Goal: Information Seeking & Learning: Check status

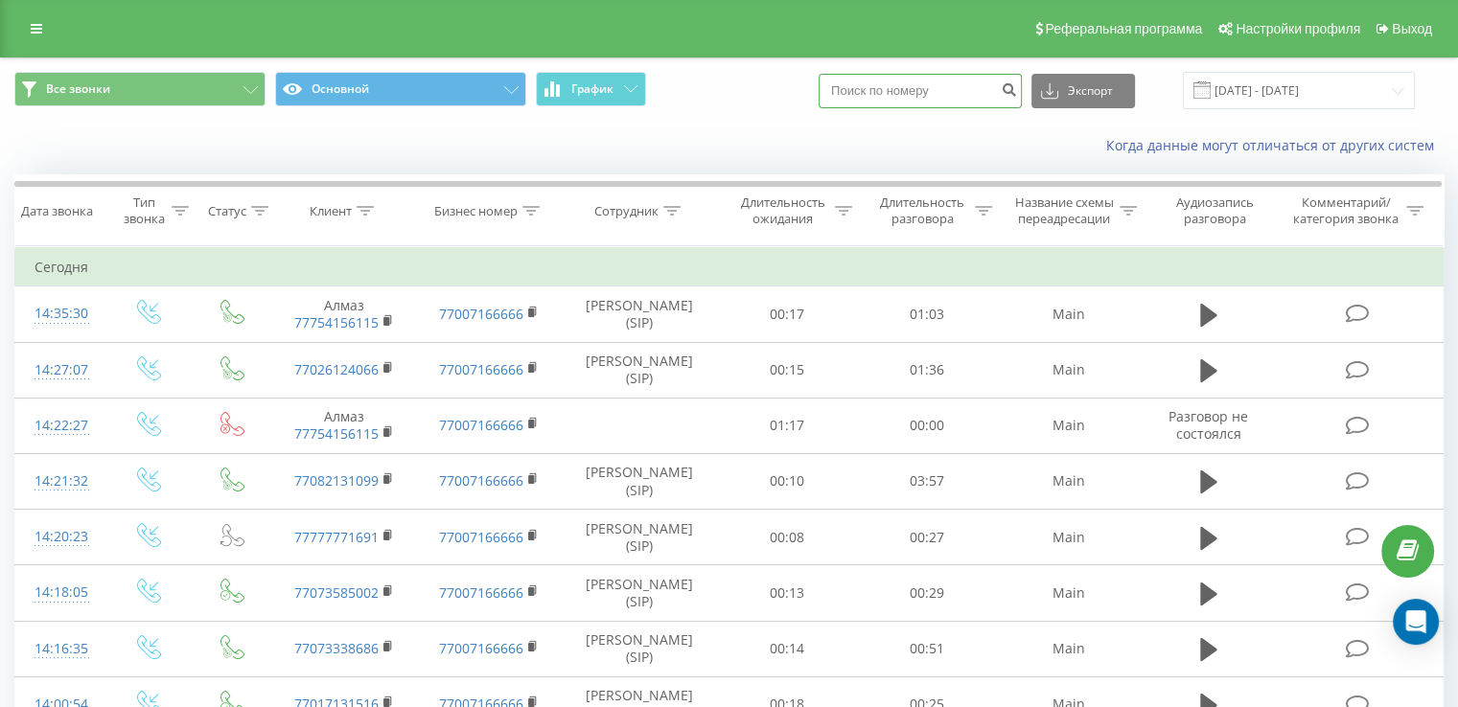
click at [915, 81] on input at bounding box center [920, 91] width 203 height 35
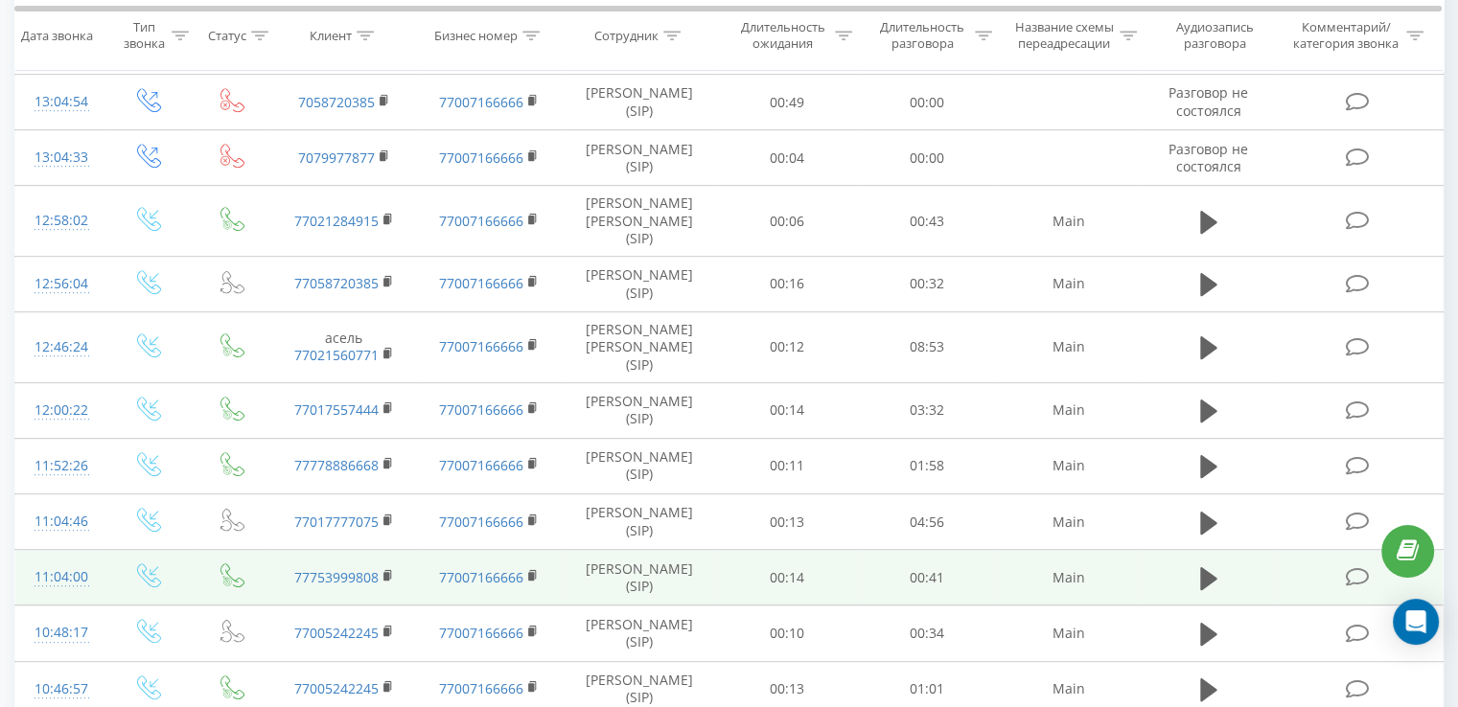
scroll to position [959, 0]
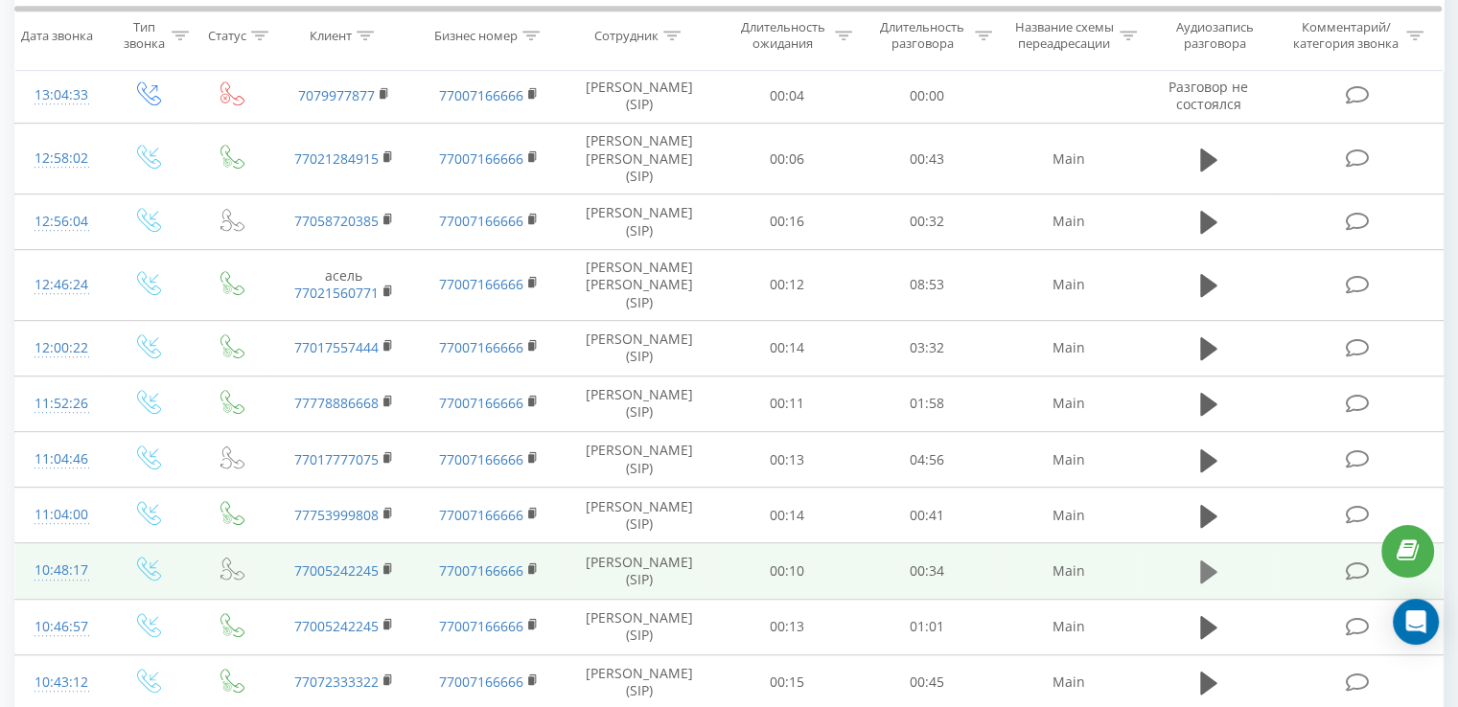
click at [1194, 565] on button at bounding box center [1208, 572] width 29 height 29
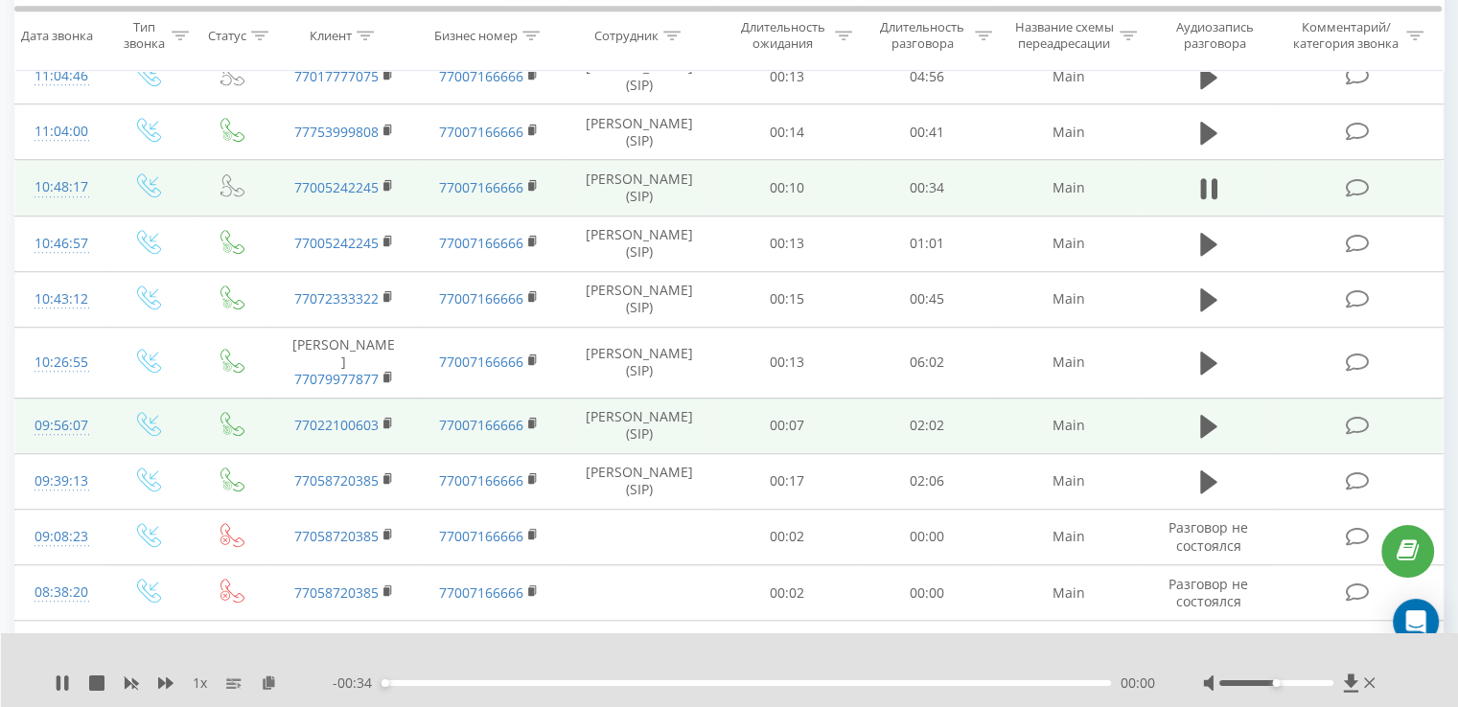
scroll to position [1246, 0]
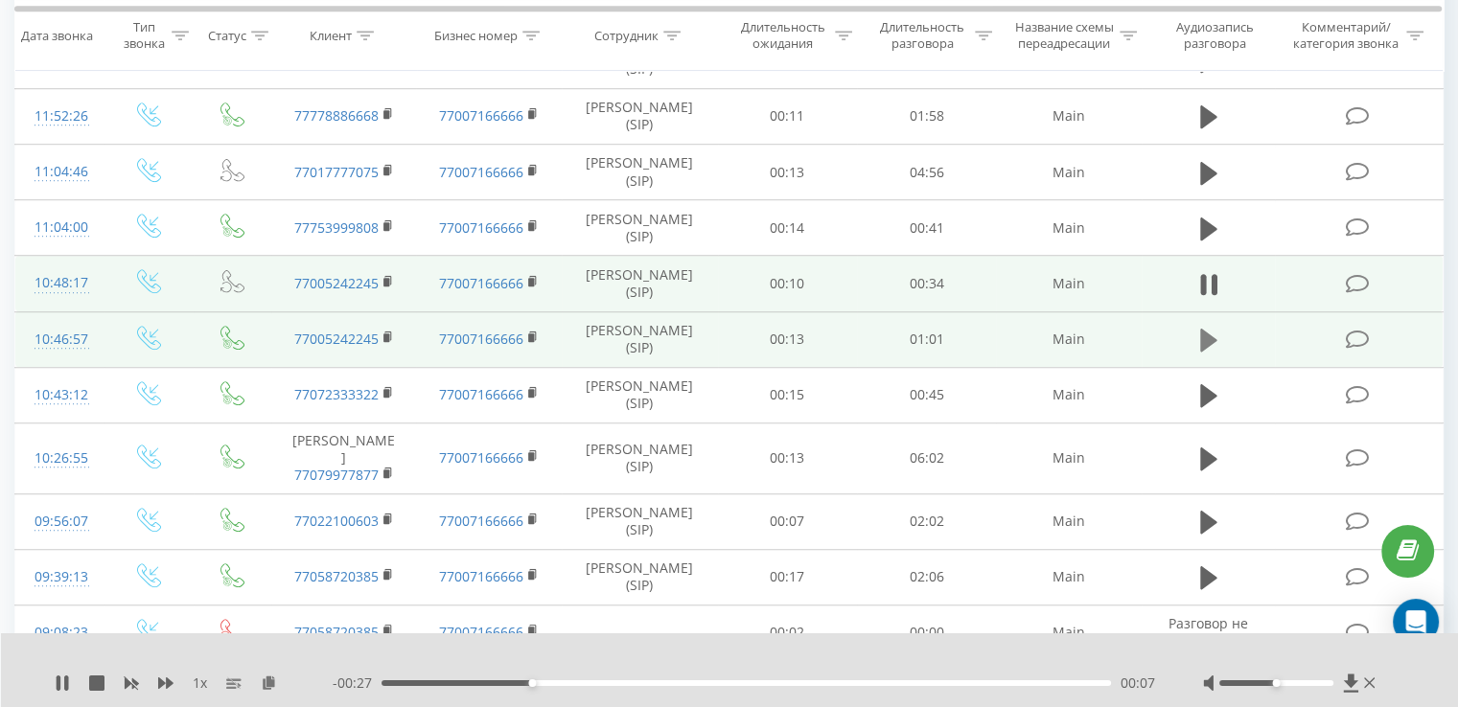
click at [1212, 346] on icon at bounding box center [1208, 340] width 17 height 27
click at [514, 684] on div "00:03" at bounding box center [747, 684] width 730 height 6
click at [591, 684] on div "00:17" at bounding box center [747, 684] width 730 height 6
click at [675, 682] on div "00:18" at bounding box center [747, 684] width 730 height 6
click at [1290, 683] on div at bounding box center [1276, 684] width 114 height 6
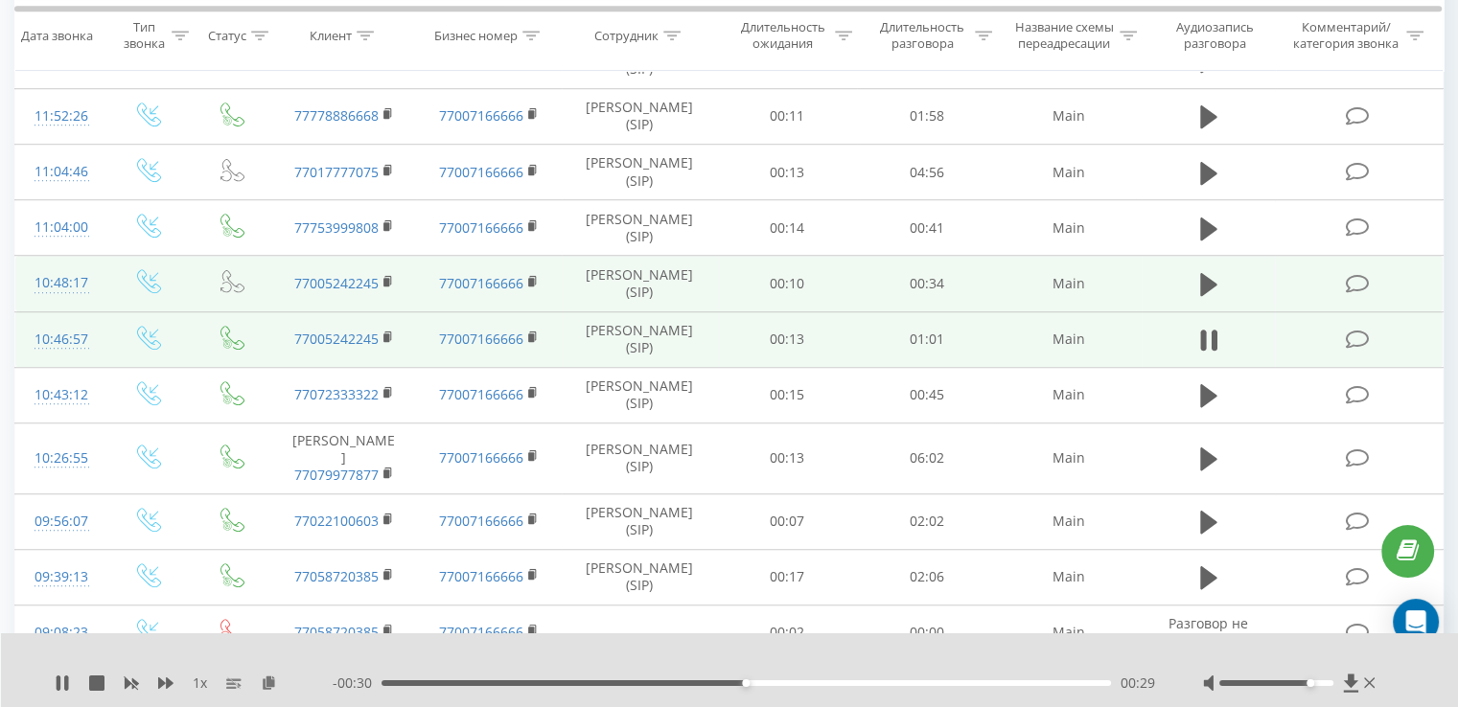
click at [1308, 684] on div at bounding box center [1276, 684] width 114 height 6
click at [1296, 684] on div at bounding box center [1276, 684] width 114 height 6
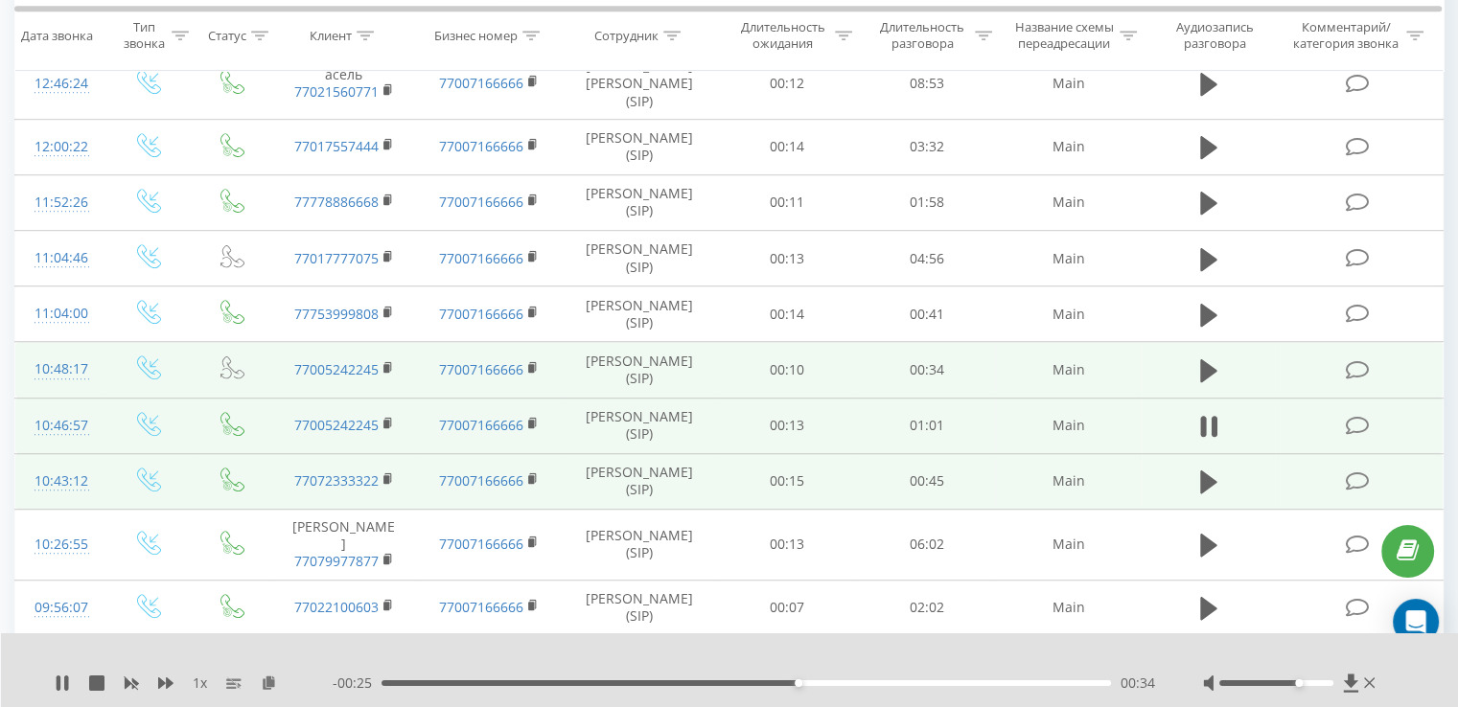
scroll to position [1150, 0]
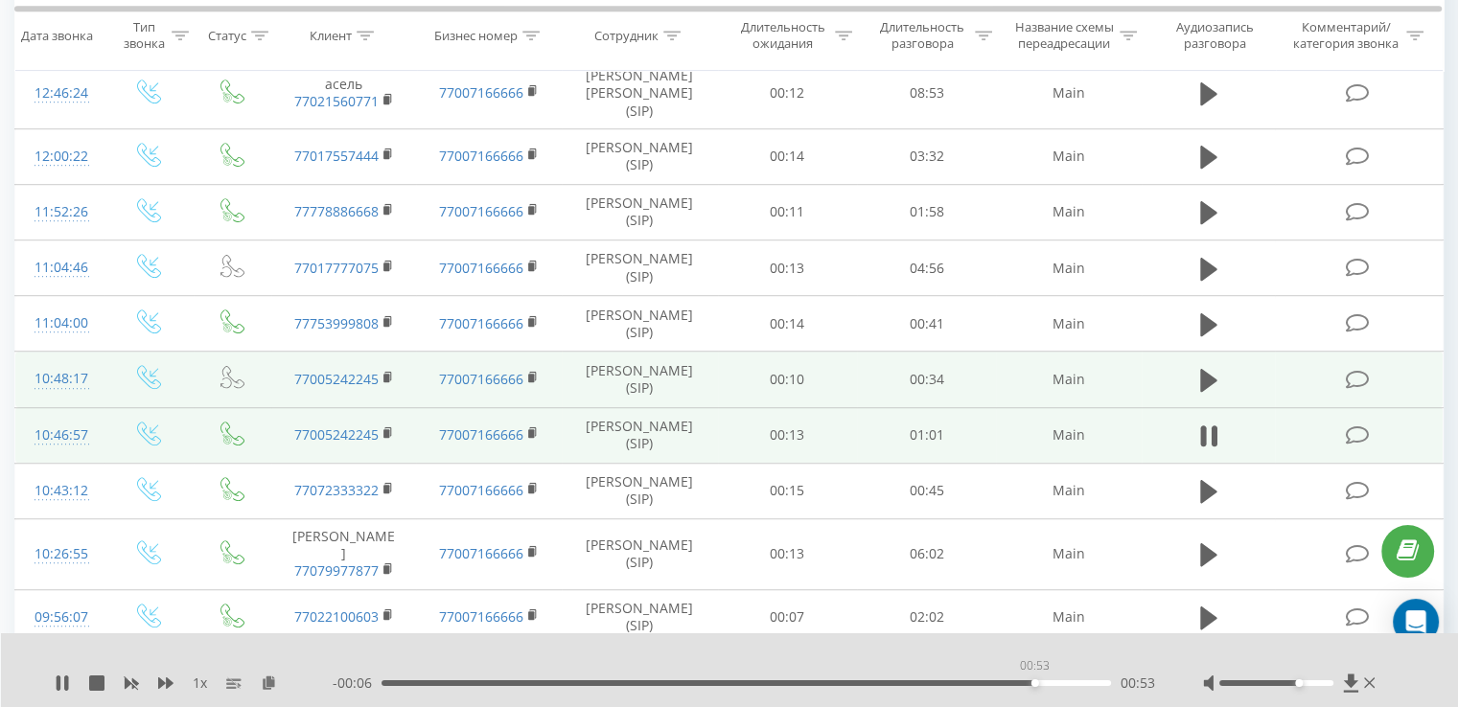
click at [1034, 684] on div "00:53" at bounding box center [747, 684] width 730 height 6
click at [1203, 391] on span at bounding box center [1208, 389] width 29 height 18
click at [1202, 376] on icon at bounding box center [1208, 380] width 17 height 23
drag, startPoint x: 629, startPoint y: 684, endPoint x: 689, endPoint y: 680, distance: 60.5
click at [639, 684] on div "00:11" at bounding box center [747, 684] width 730 height 6
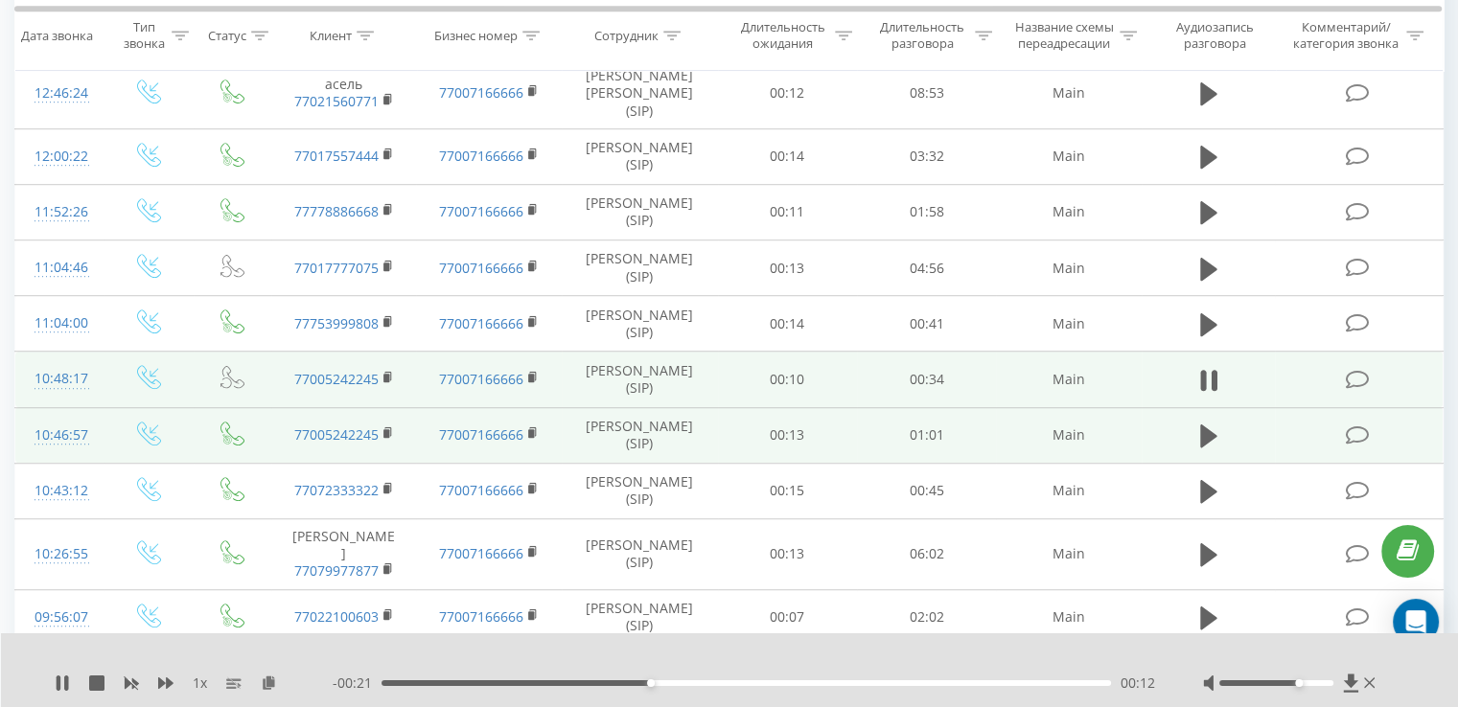
click at [786, 684] on div "00:12" at bounding box center [747, 684] width 730 height 6
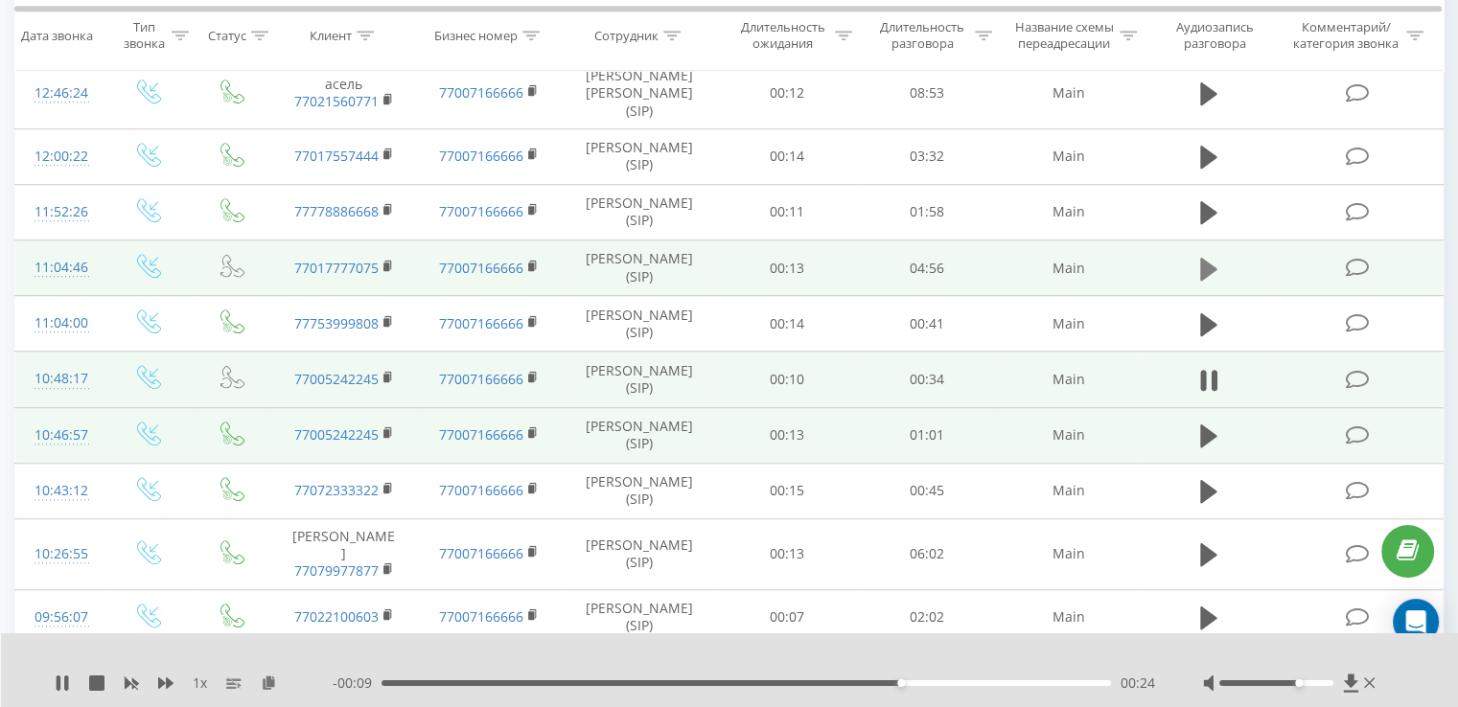
click at [1204, 260] on icon at bounding box center [1208, 268] width 17 height 23
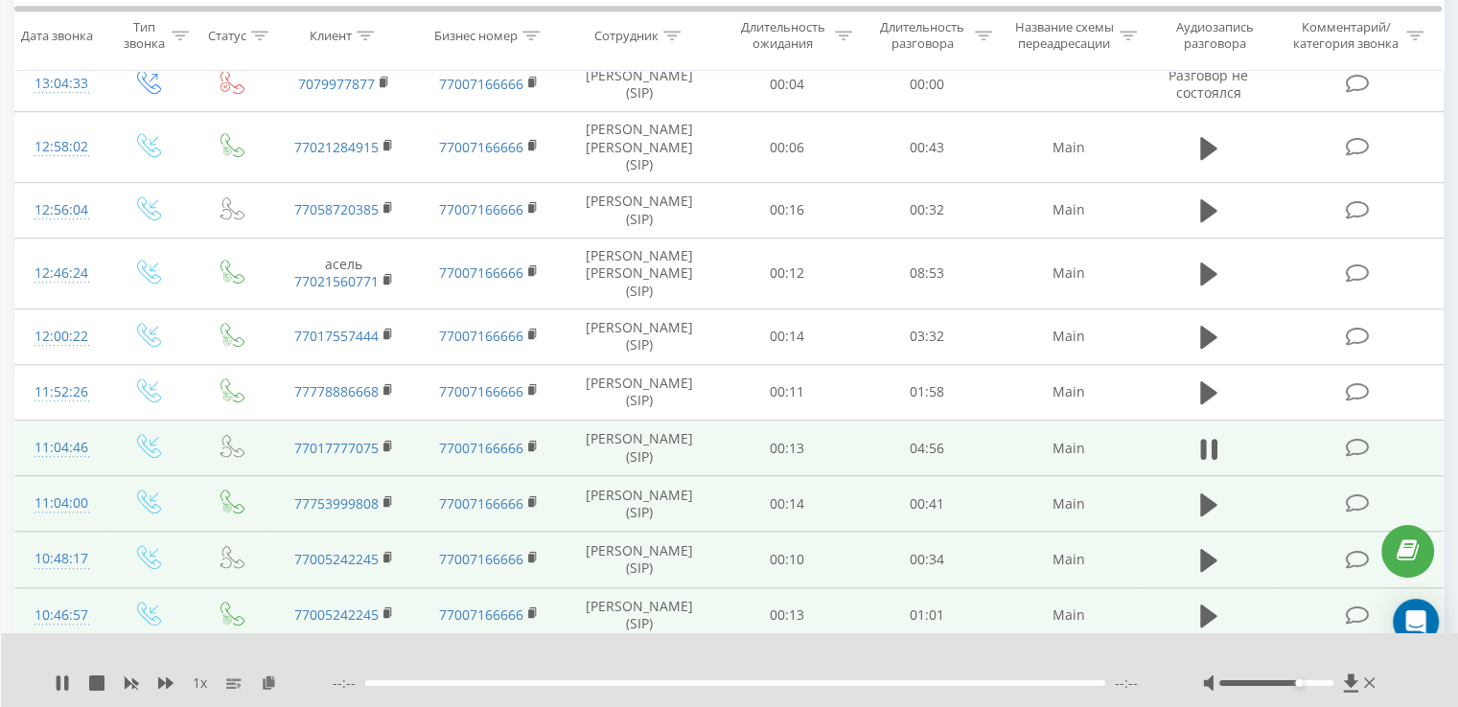
scroll to position [959, 0]
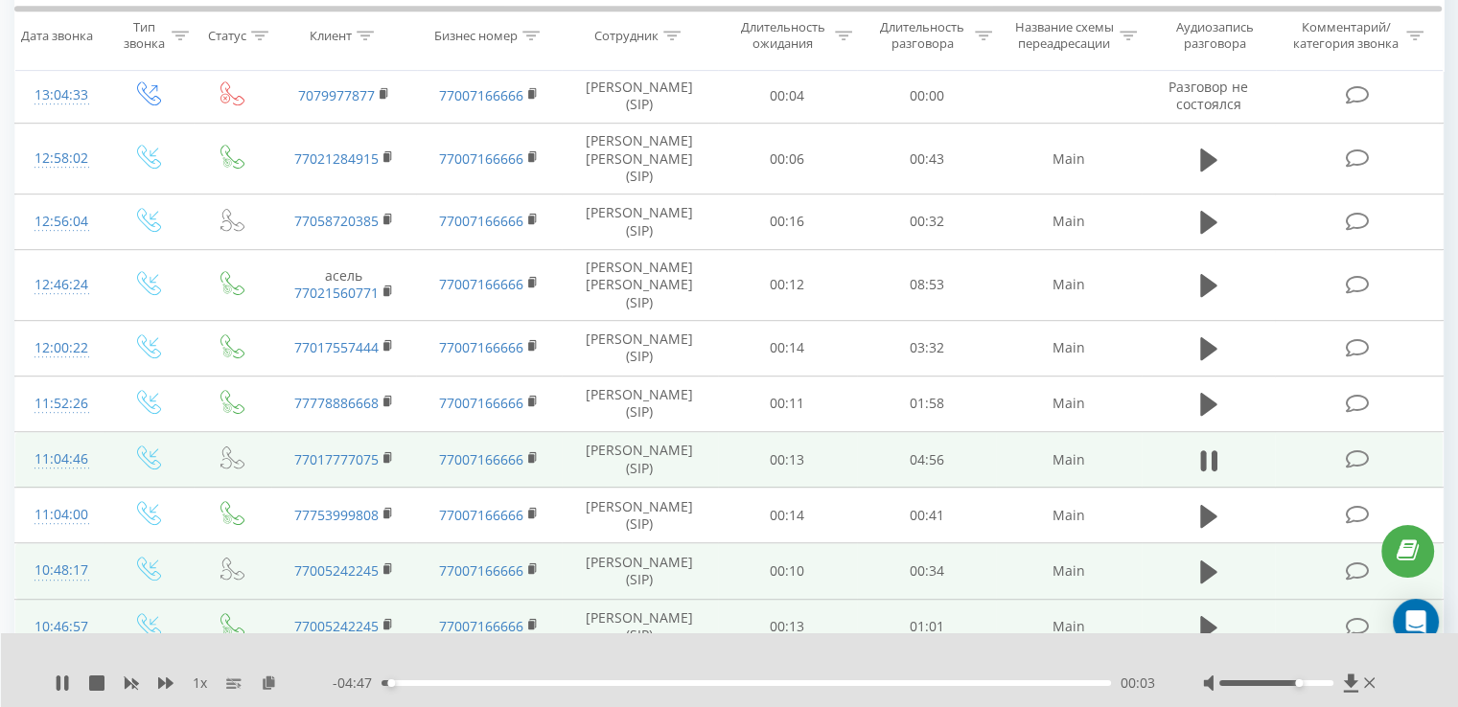
click at [488, 682] on div "00:03" at bounding box center [747, 684] width 730 height 6
click at [611, 681] on div "01:31" at bounding box center [747, 684] width 730 height 6
click at [736, 684] on div "02:21" at bounding box center [747, 684] width 730 height 6
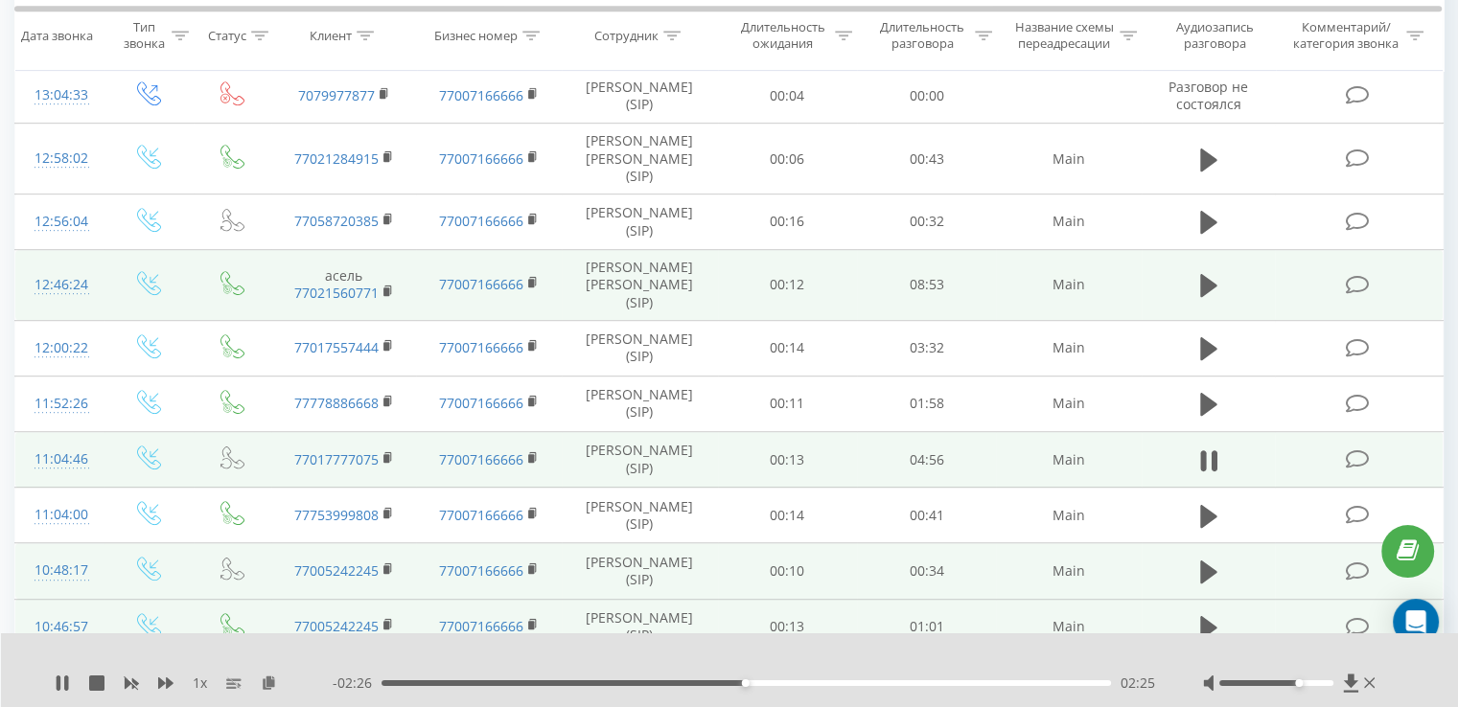
click at [1208, 219] on icon at bounding box center [1208, 222] width 17 height 23
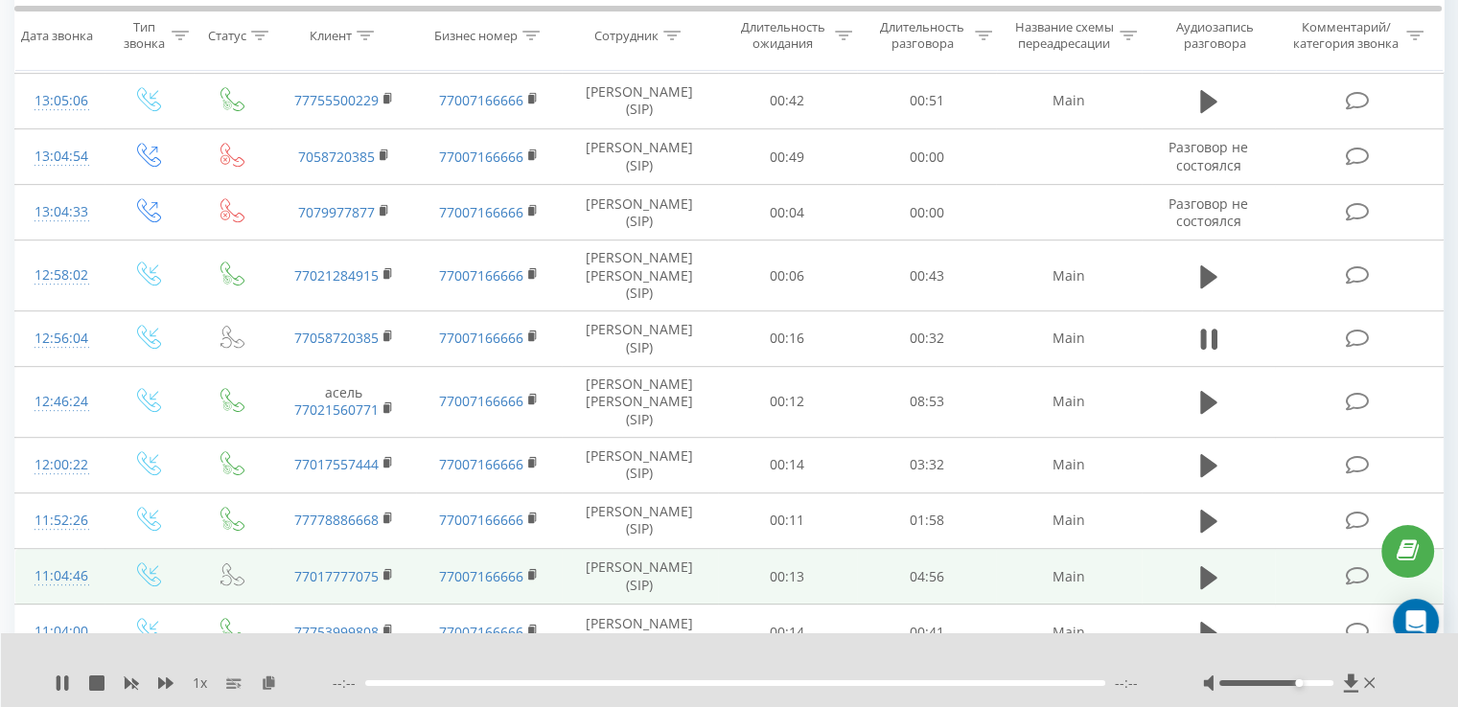
scroll to position [767, 0]
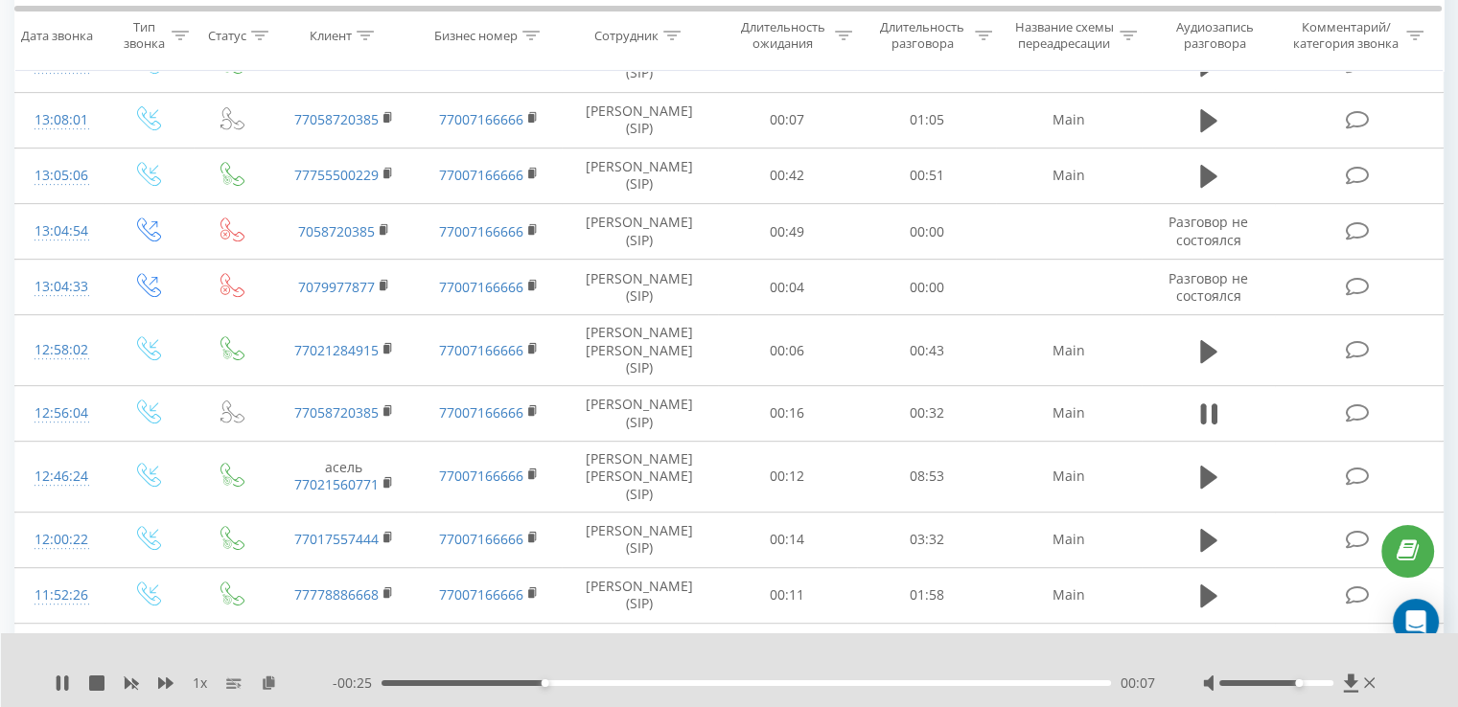
click at [743, 681] on div "00:07" at bounding box center [747, 684] width 730 height 6
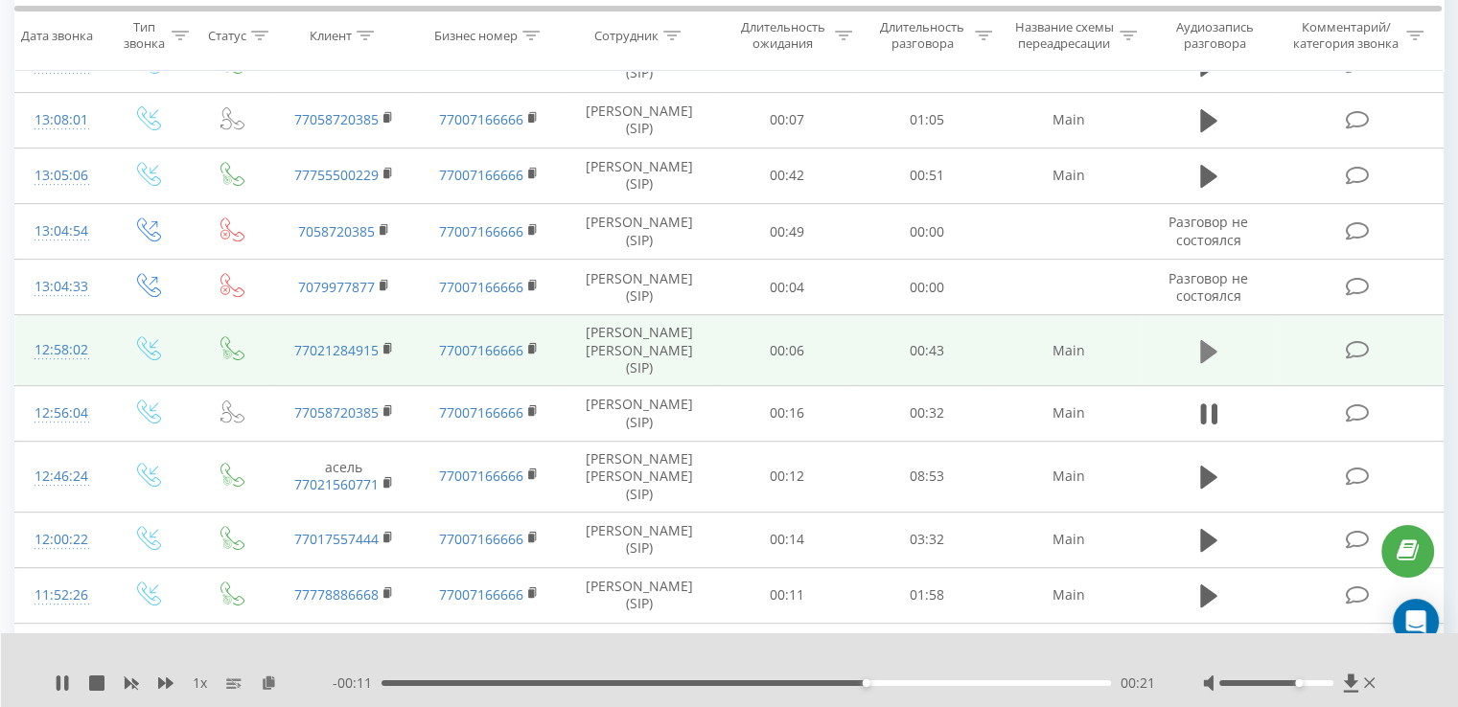
click at [1206, 359] on icon at bounding box center [1208, 351] width 17 height 27
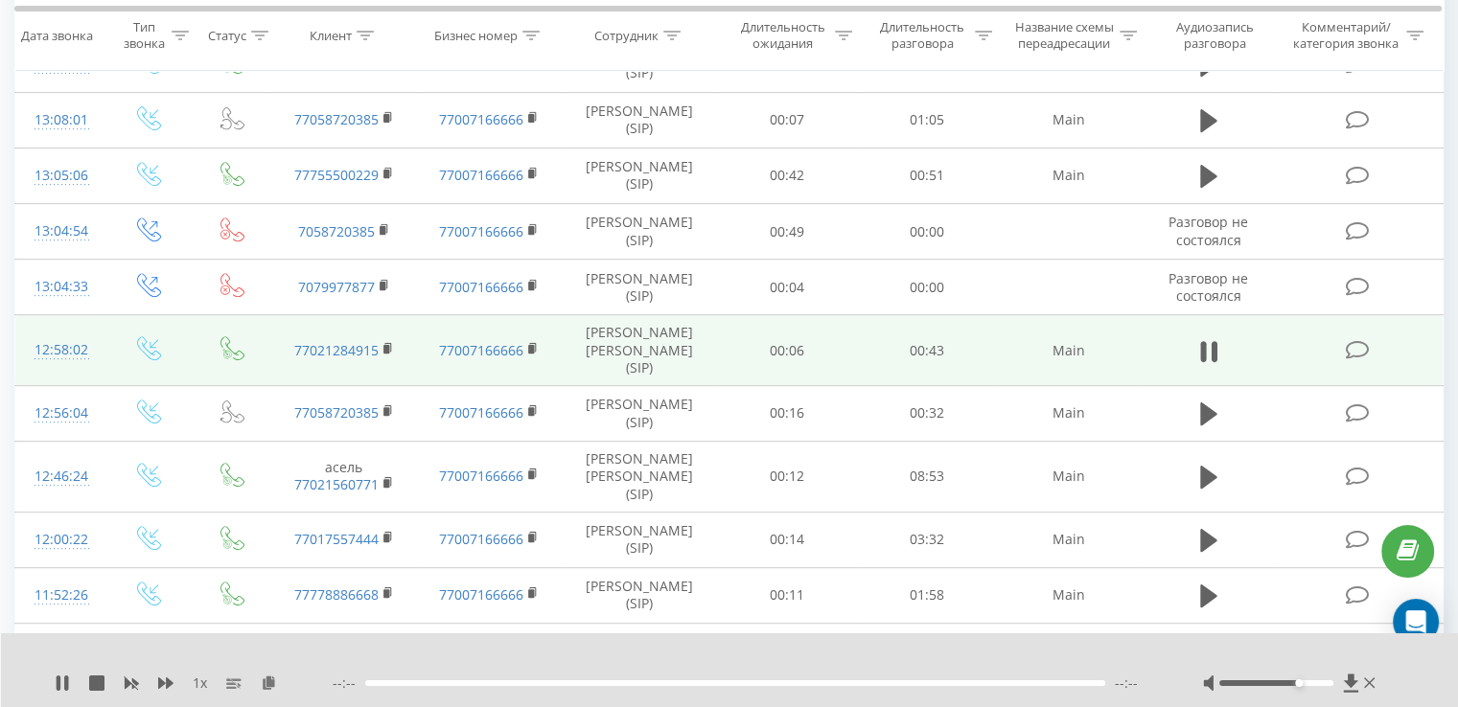
scroll to position [575, 0]
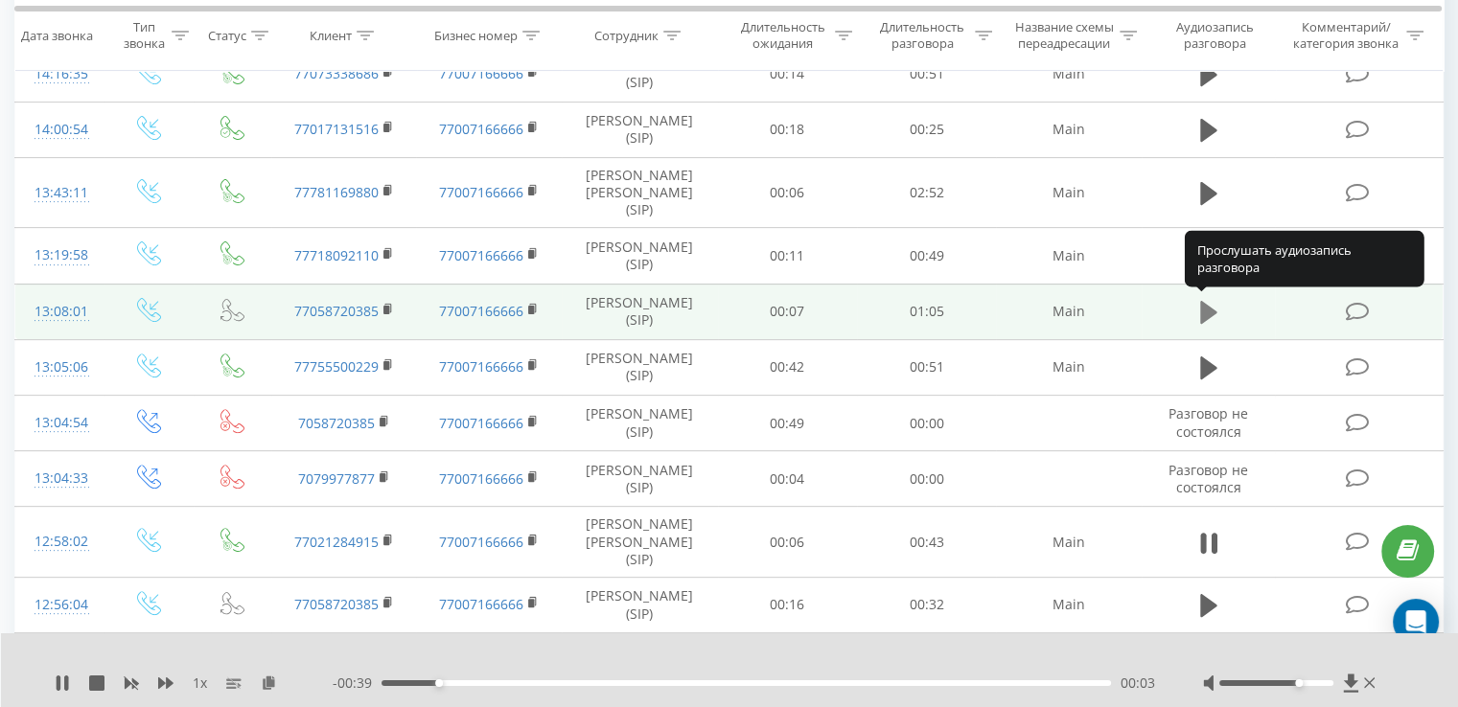
click at [1196, 316] on button at bounding box center [1208, 312] width 29 height 29
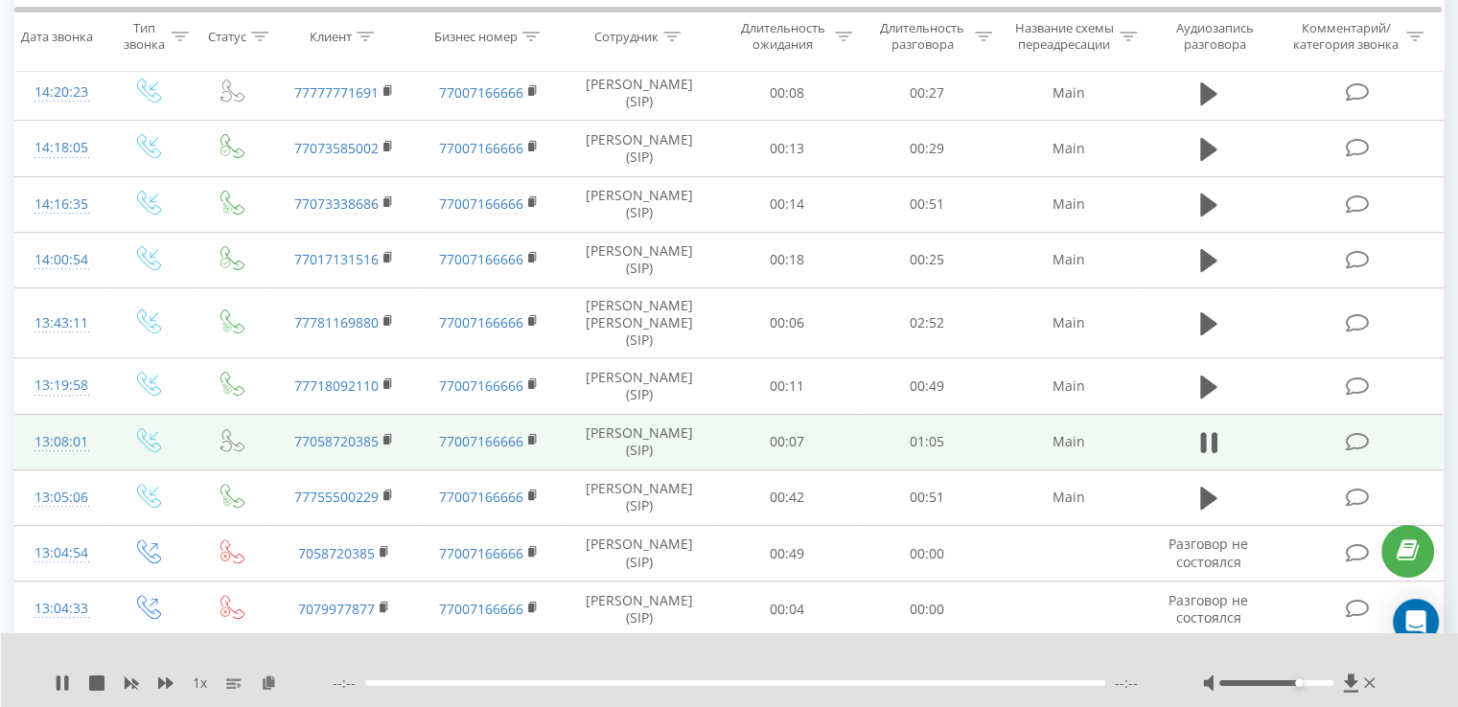
scroll to position [383, 0]
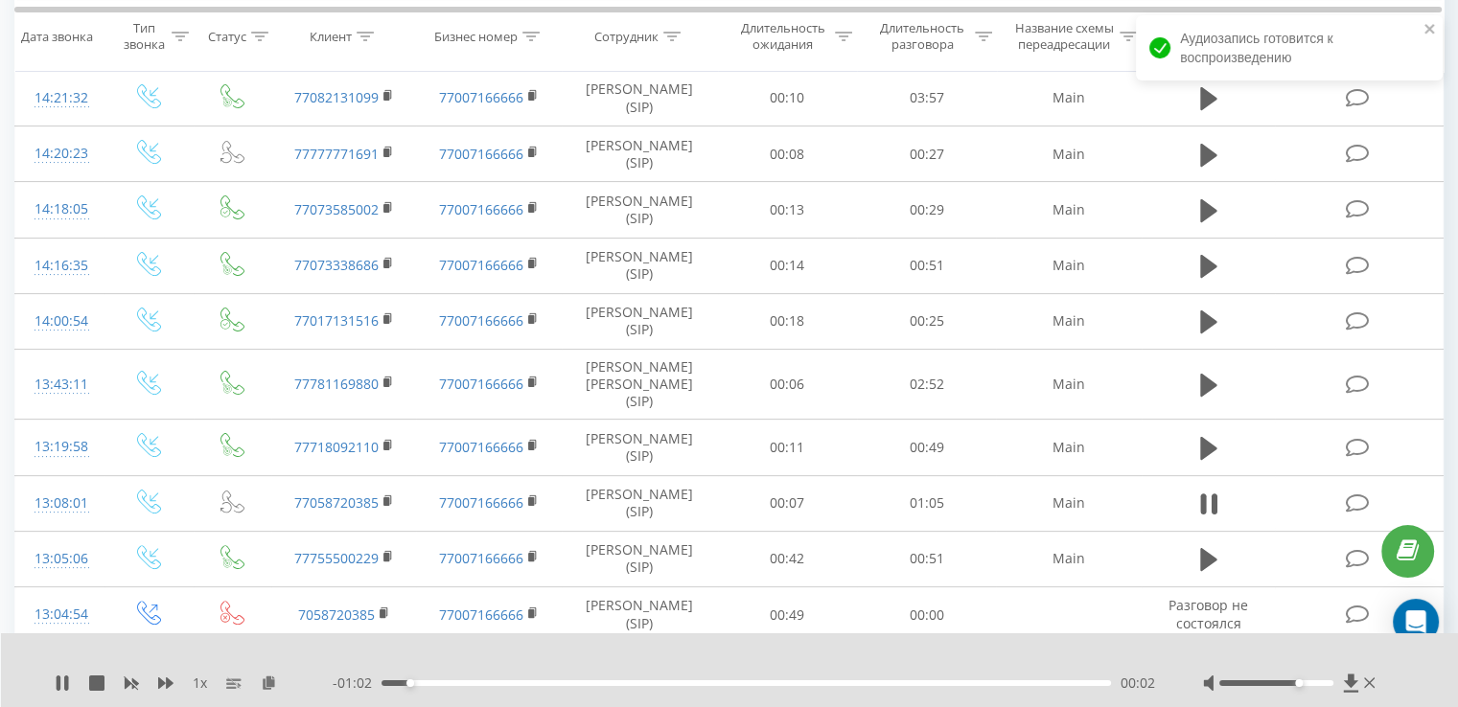
click at [575, 684] on div "00:02" at bounding box center [747, 684] width 730 height 6
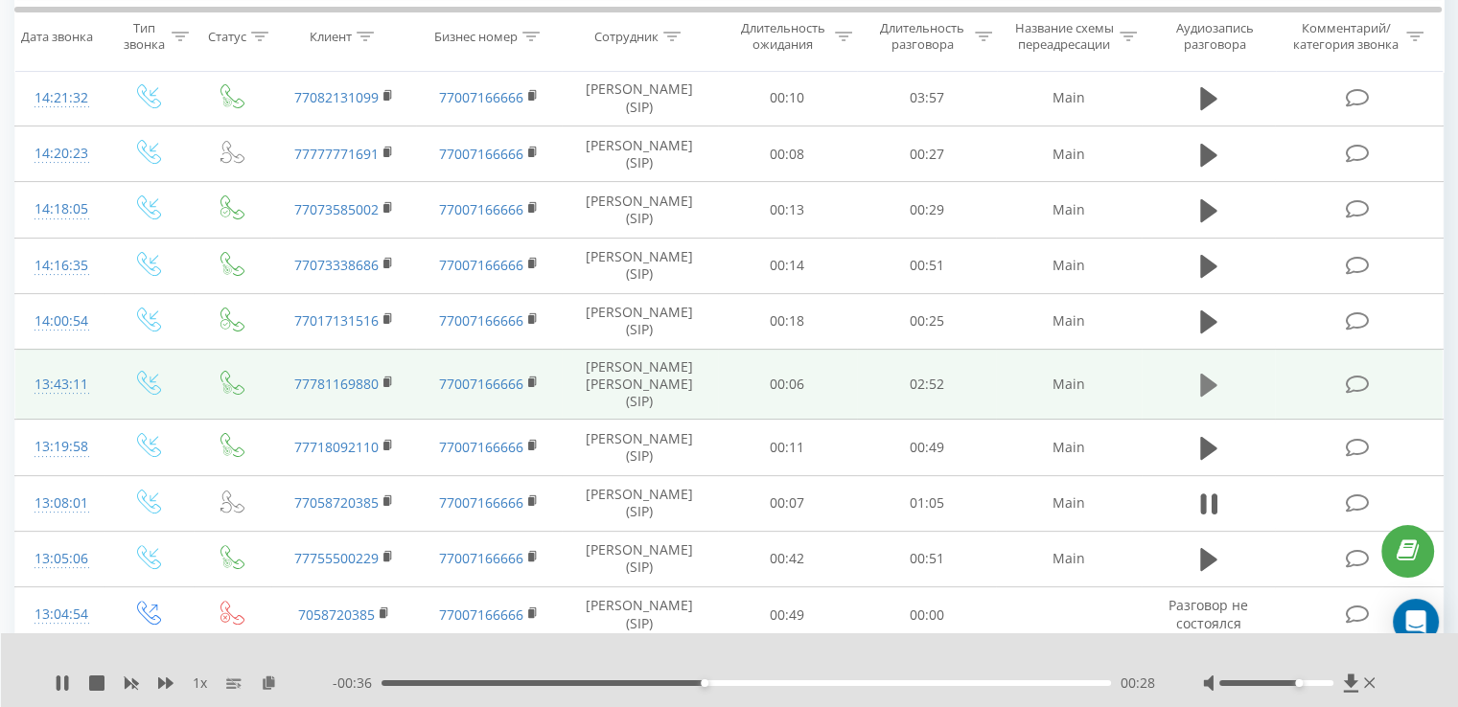
click at [1201, 382] on icon at bounding box center [1208, 385] width 17 height 23
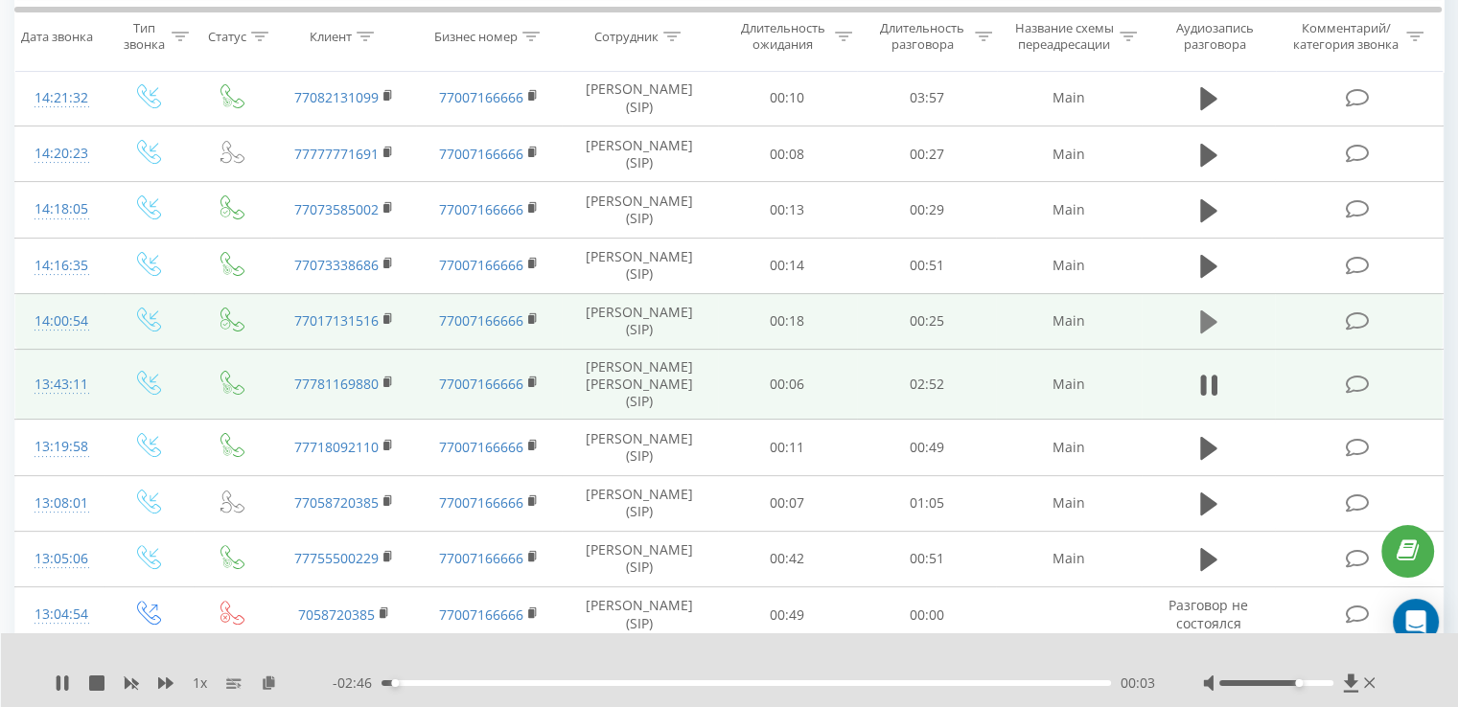
click at [1214, 317] on icon at bounding box center [1208, 322] width 17 height 23
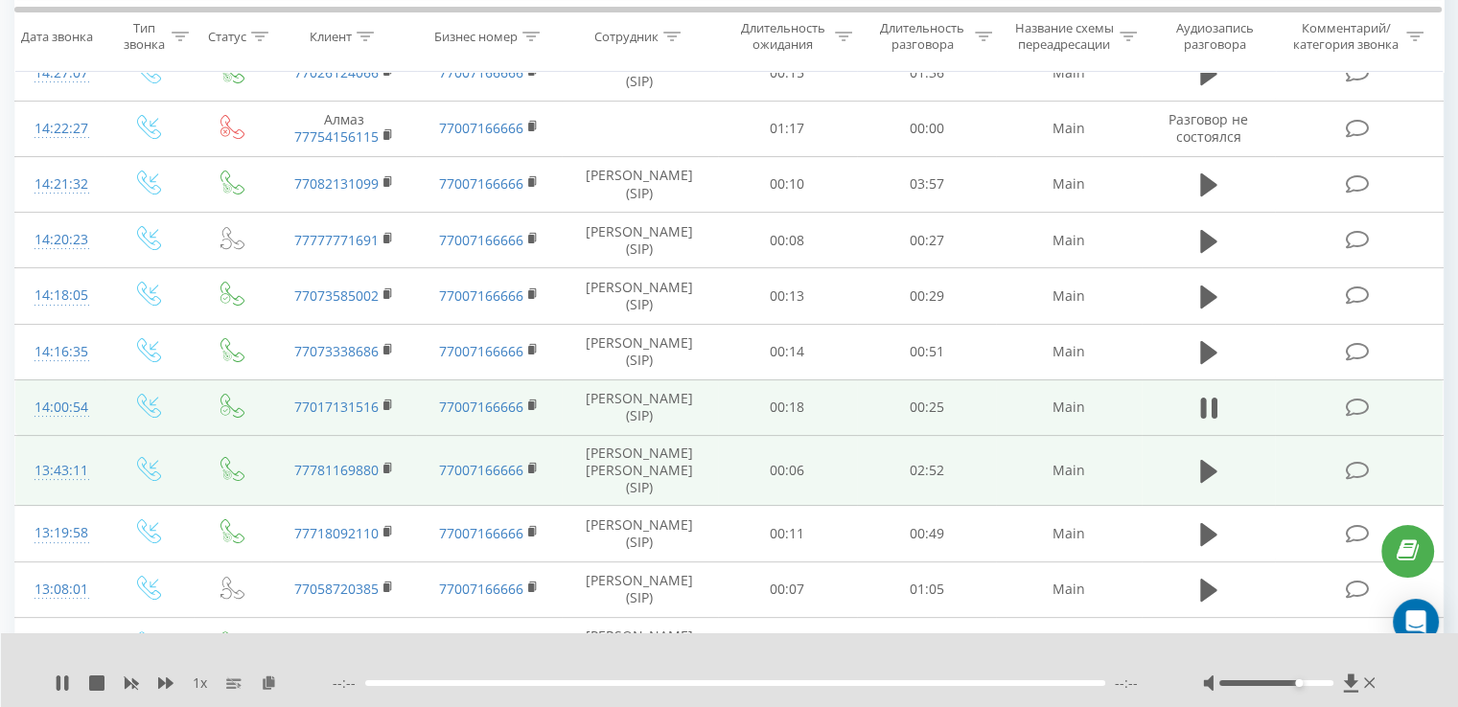
scroll to position [288, 0]
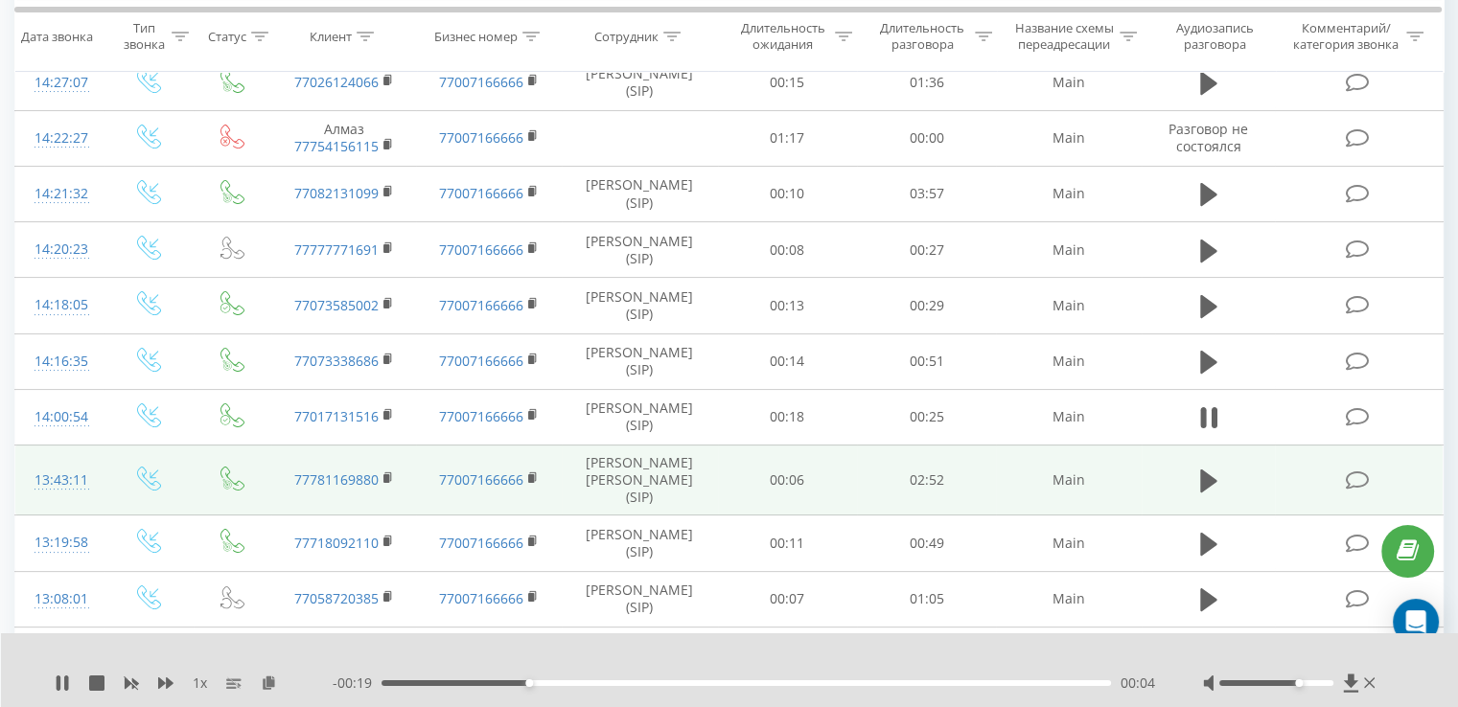
click at [714, 675] on div "- 00:19 00:04 00:04" at bounding box center [744, 683] width 823 height 19
click at [710, 682] on div "00:05" at bounding box center [747, 684] width 730 height 6
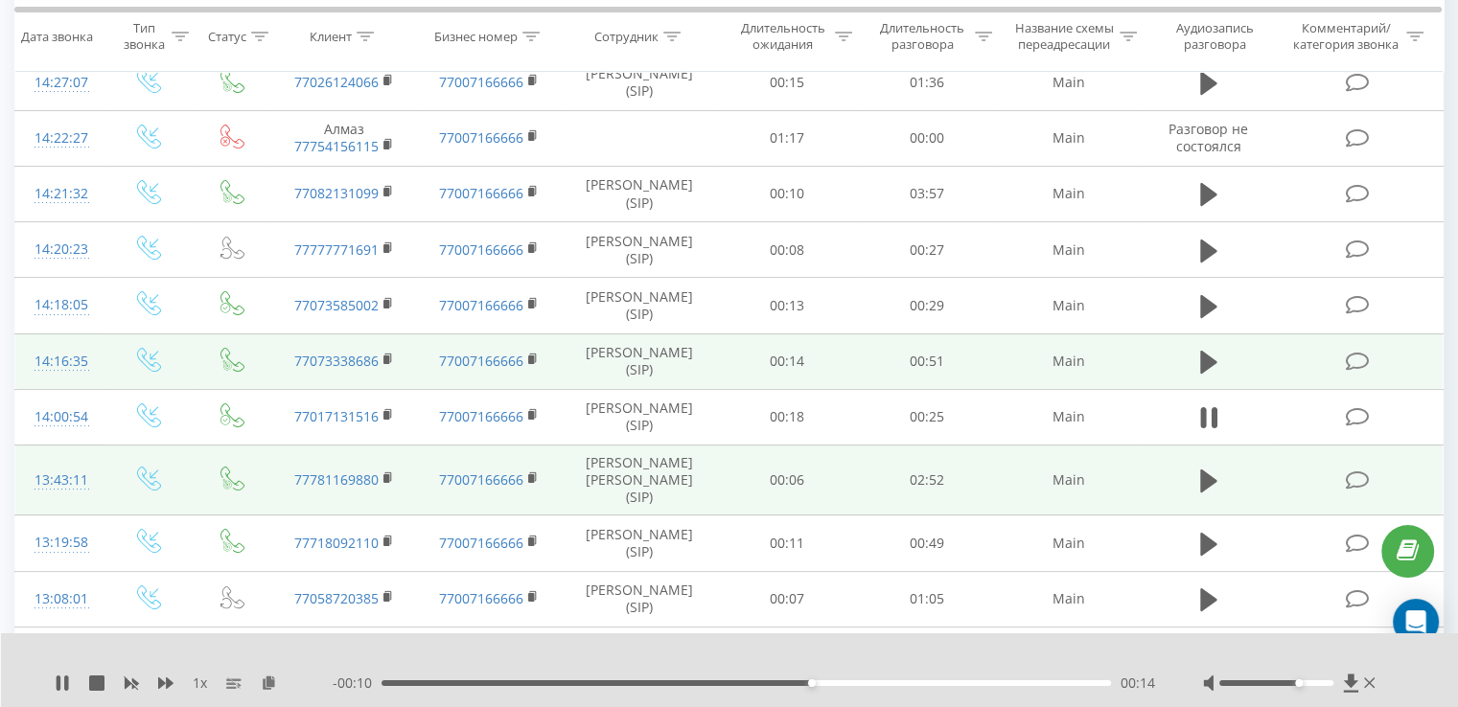
click at [1193, 361] on td at bounding box center [1209, 362] width 134 height 56
click at [1205, 354] on icon at bounding box center [1208, 362] width 17 height 23
click at [525, 682] on div "00:02" at bounding box center [747, 684] width 730 height 6
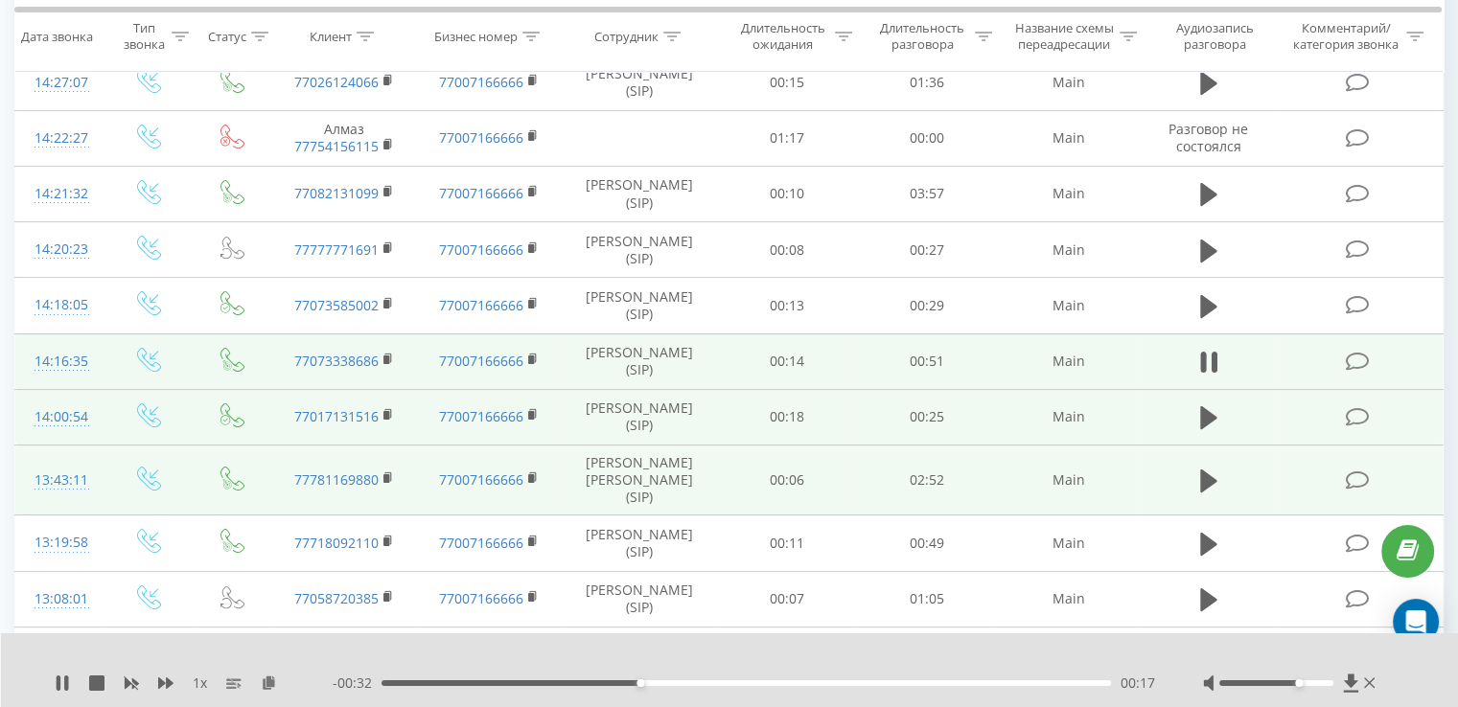
scroll to position [192, 0]
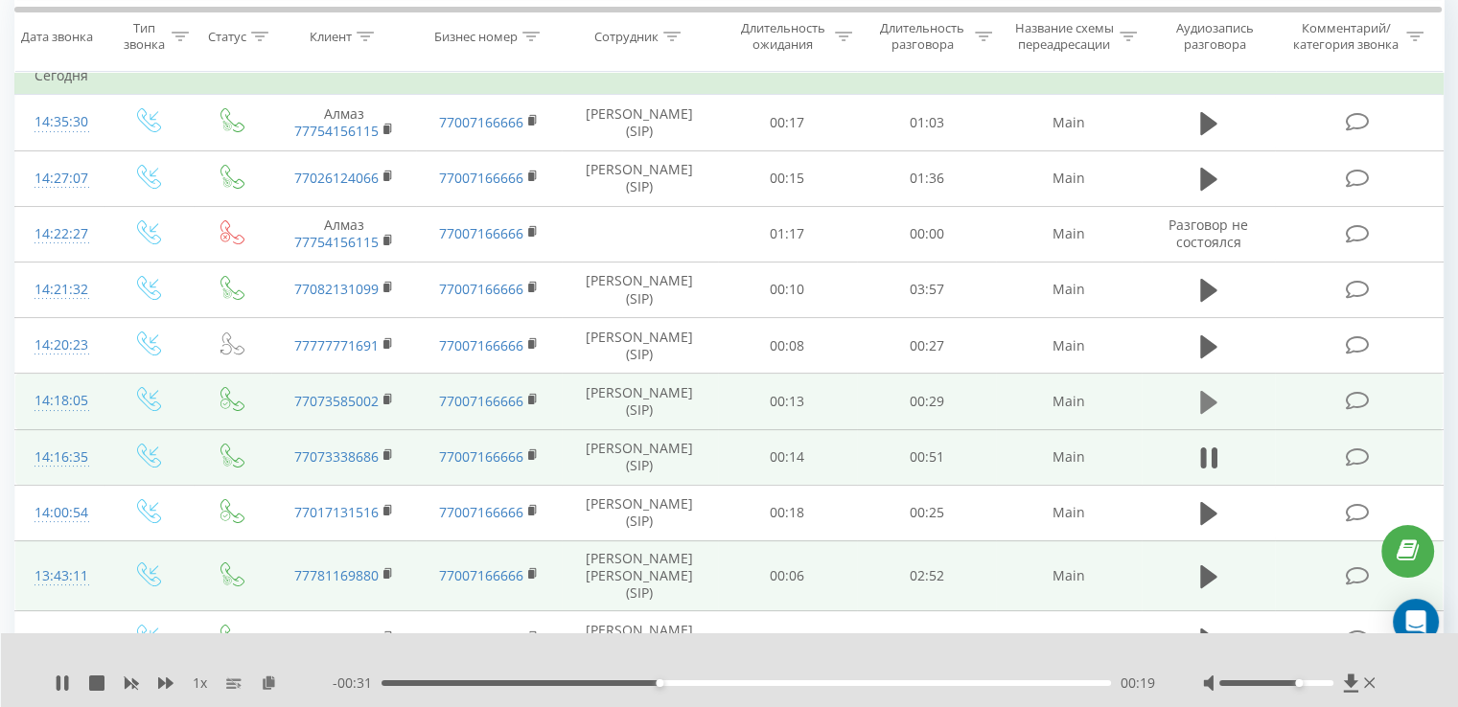
click at [1204, 399] on icon at bounding box center [1208, 402] width 17 height 23
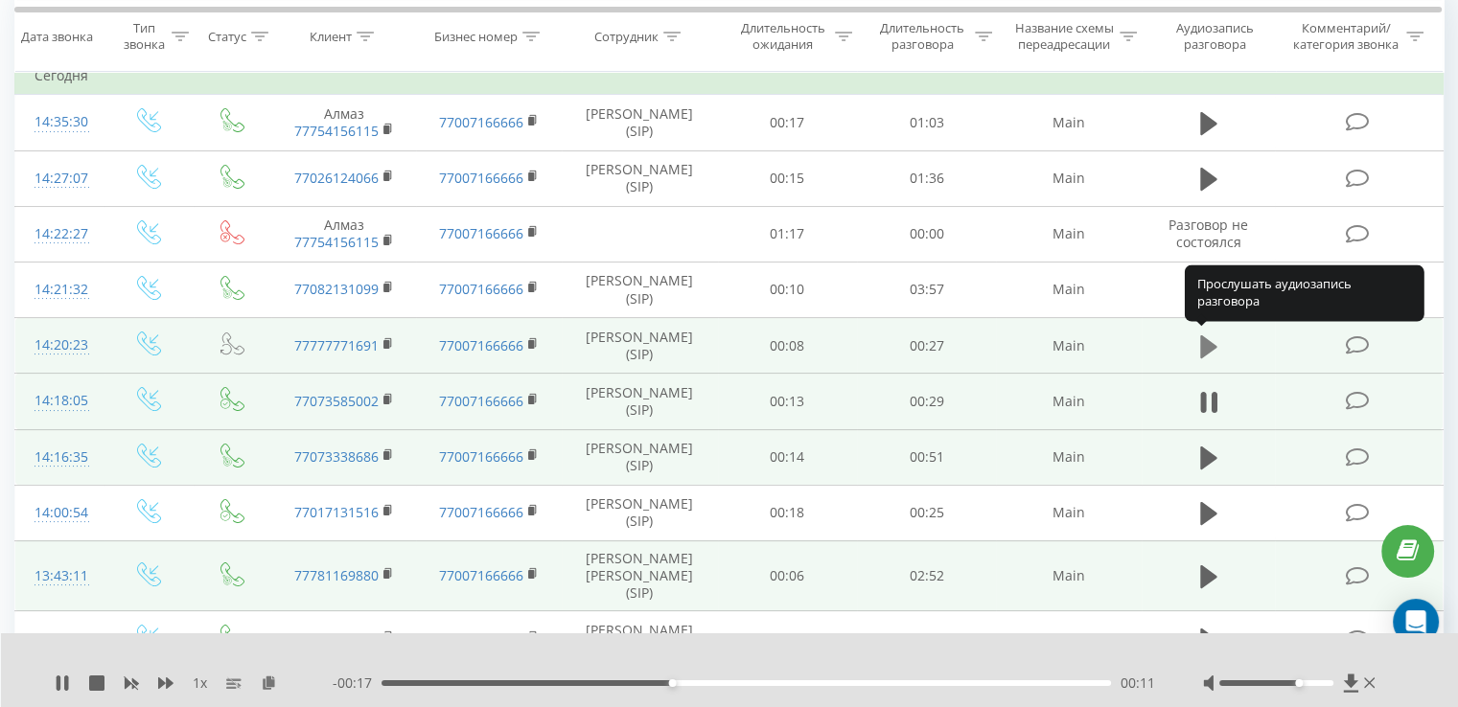
click at [1196, 350] on button at bounding box center [1208, 347] width 29 height 29
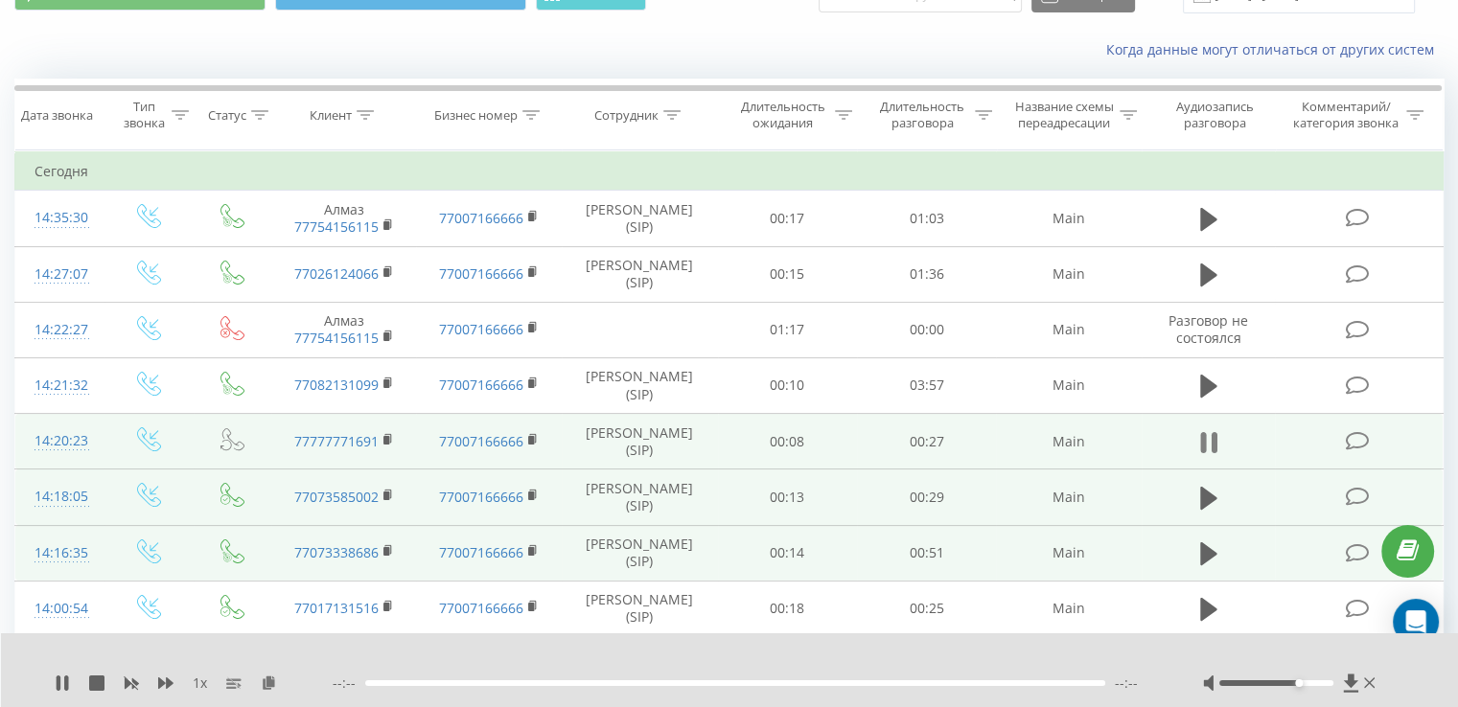
scroll to position [0, 0]
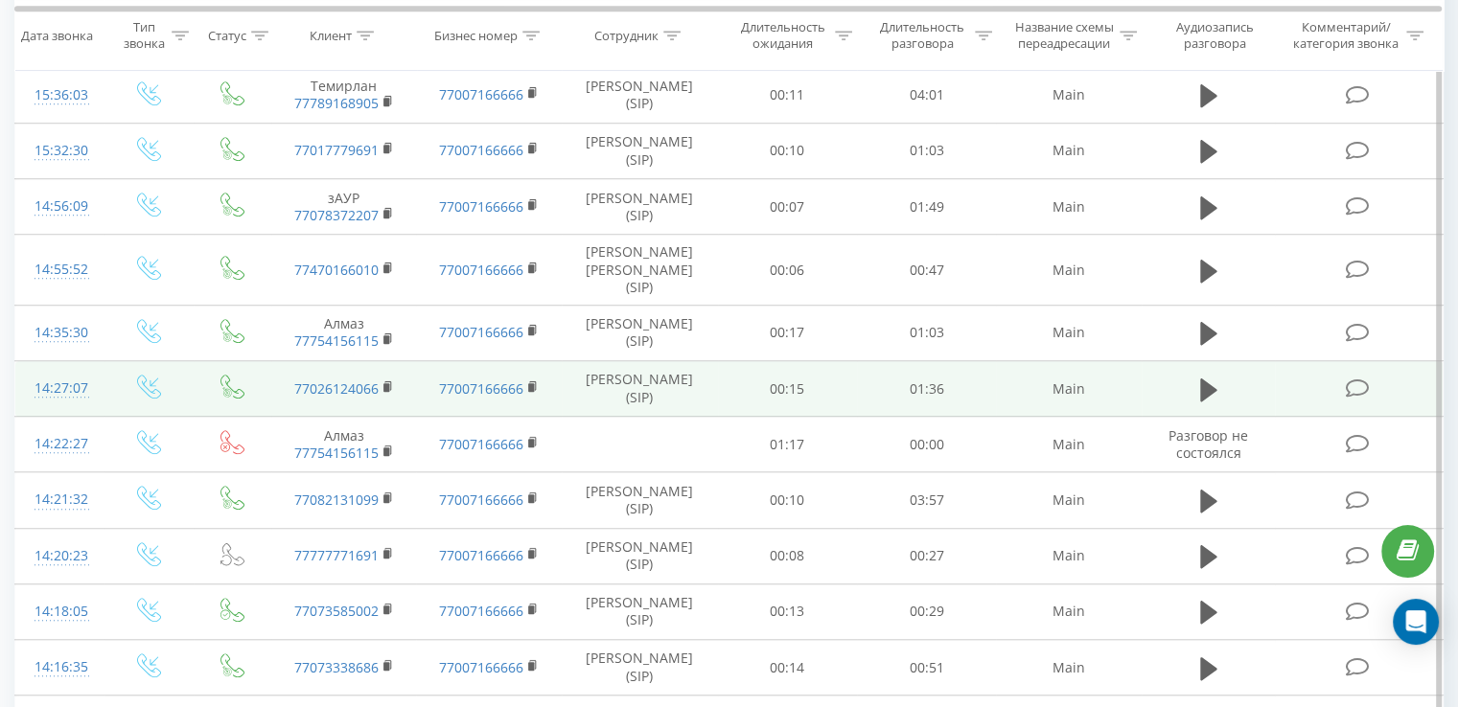
scroll to position [1342, 0]
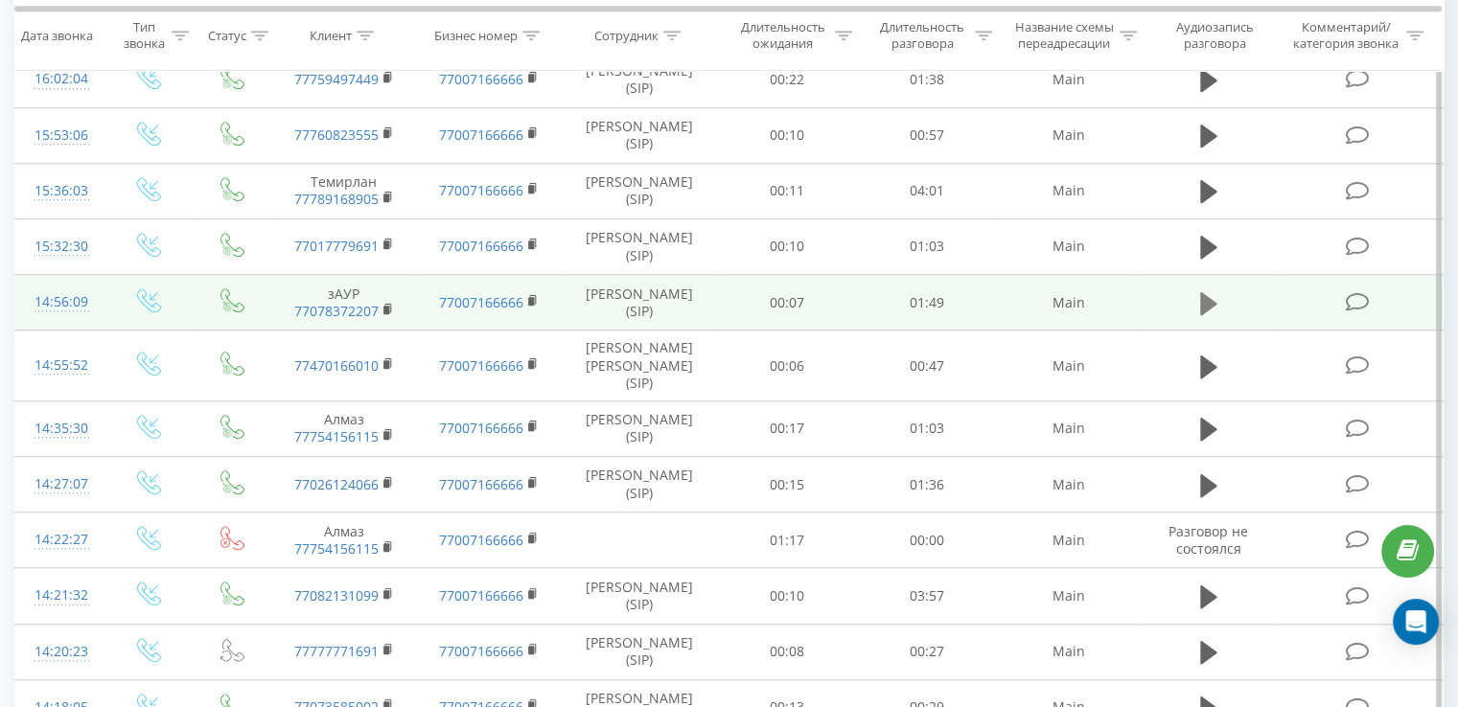
click at [1200, 302] on icon at bounding box center [1208, 303] width 17 height 27
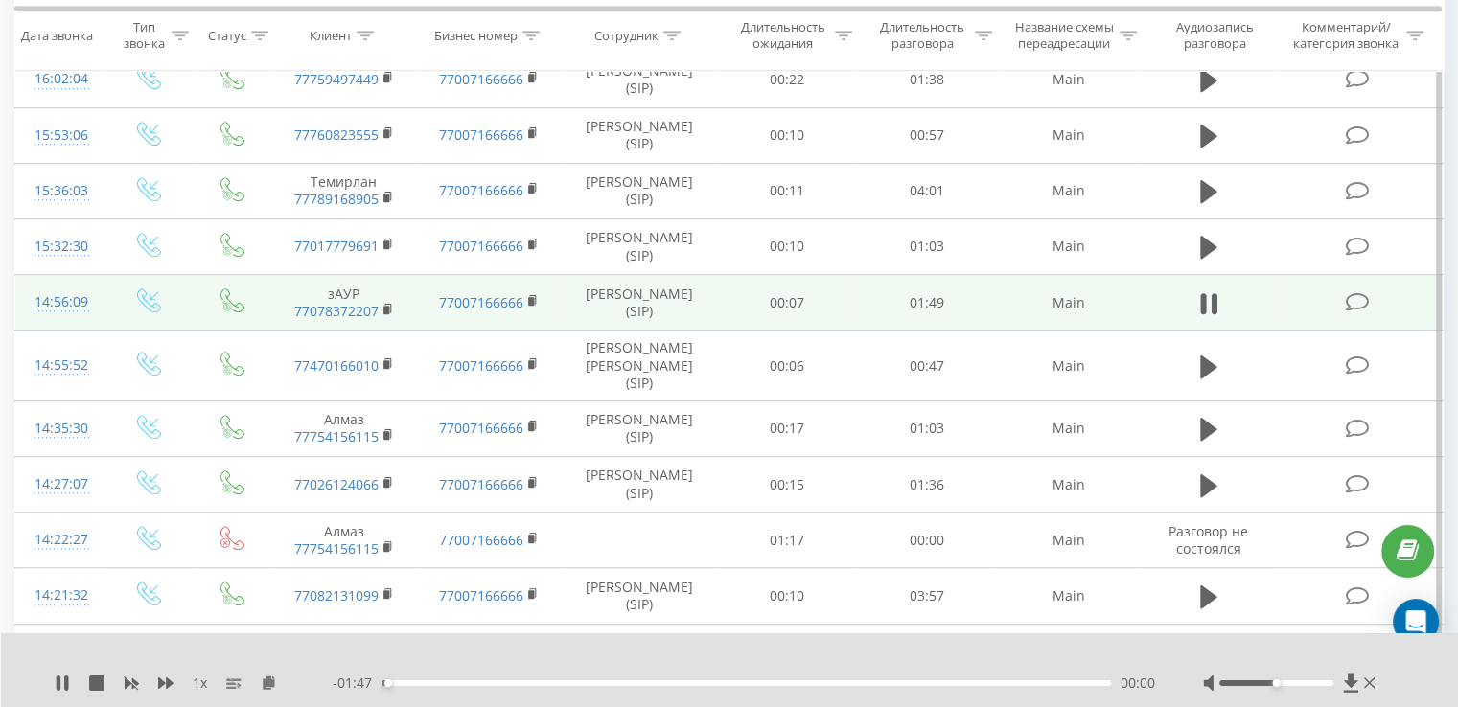
scroll to position [1246, 0]
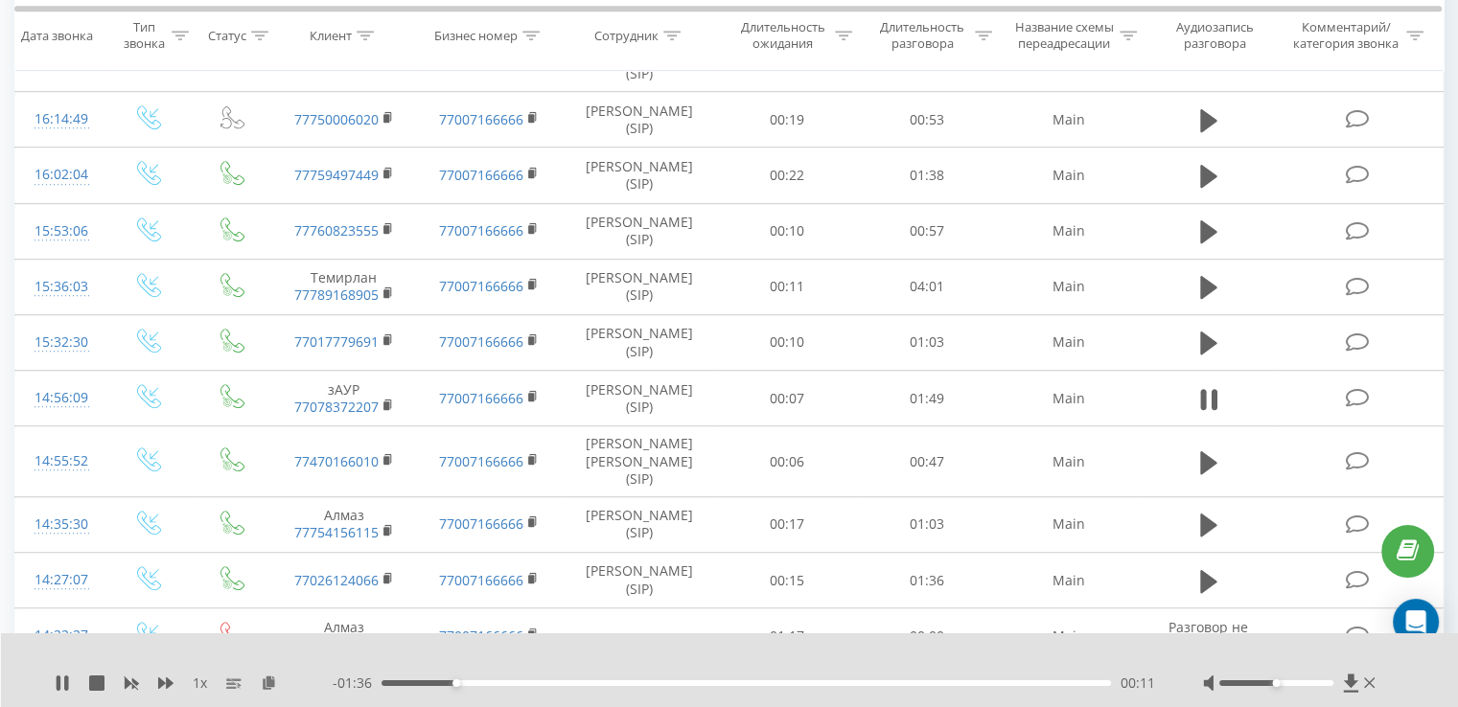
click at [646, 686] on div "- 01:36 00:11 00:11" at bounding box center [744, 683] width 823 height 19
click at [656, 676] on div "- 01:36 00:11 00:11" at bounding box center [744, 683] width 823 height 19
click at [657, 683] on div "00:12" at bounding box center [747, 684] width 730 height 6
click at [783, 685] on div "00:44" at bounding box center [747, 684] width 730 height 6
click at [66, 679] on icon at bounding box center [66, 683] width 4 height 15
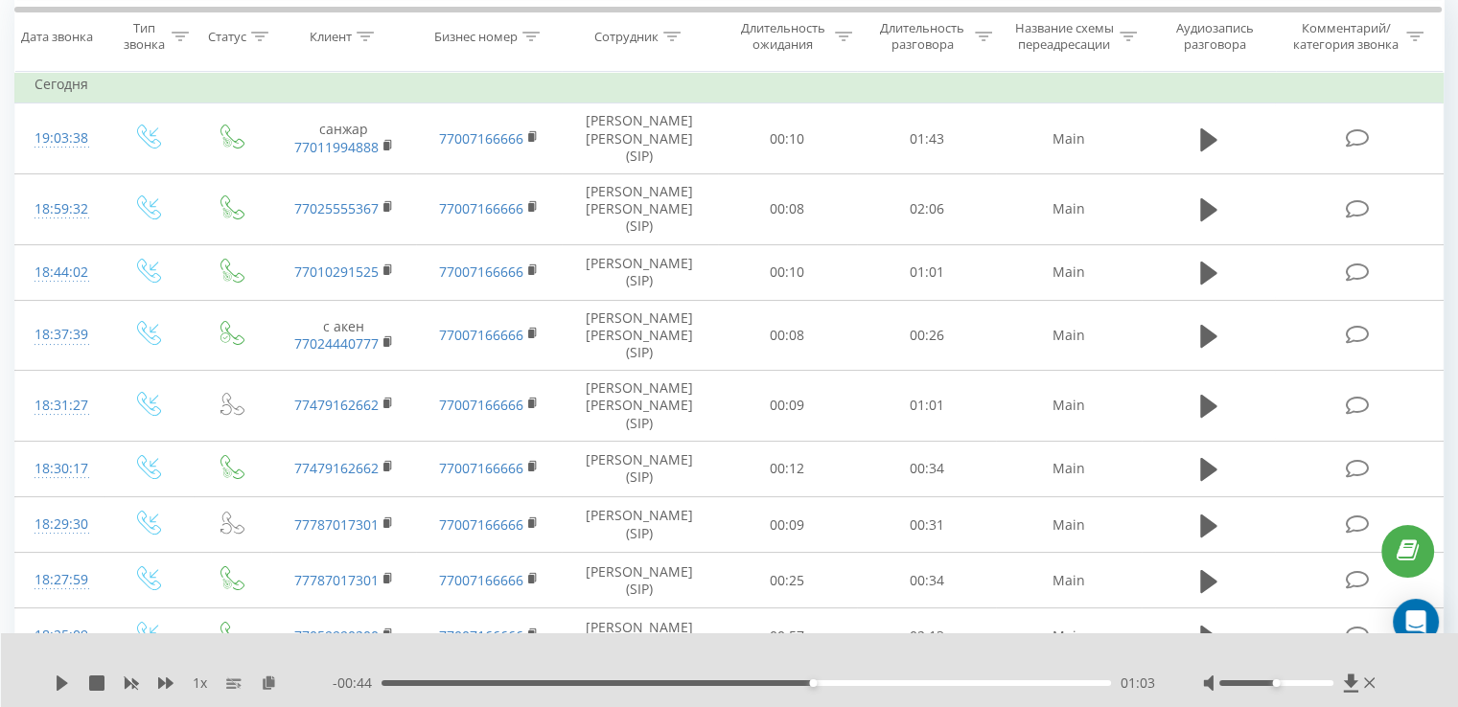
scroll to position [0, 0]
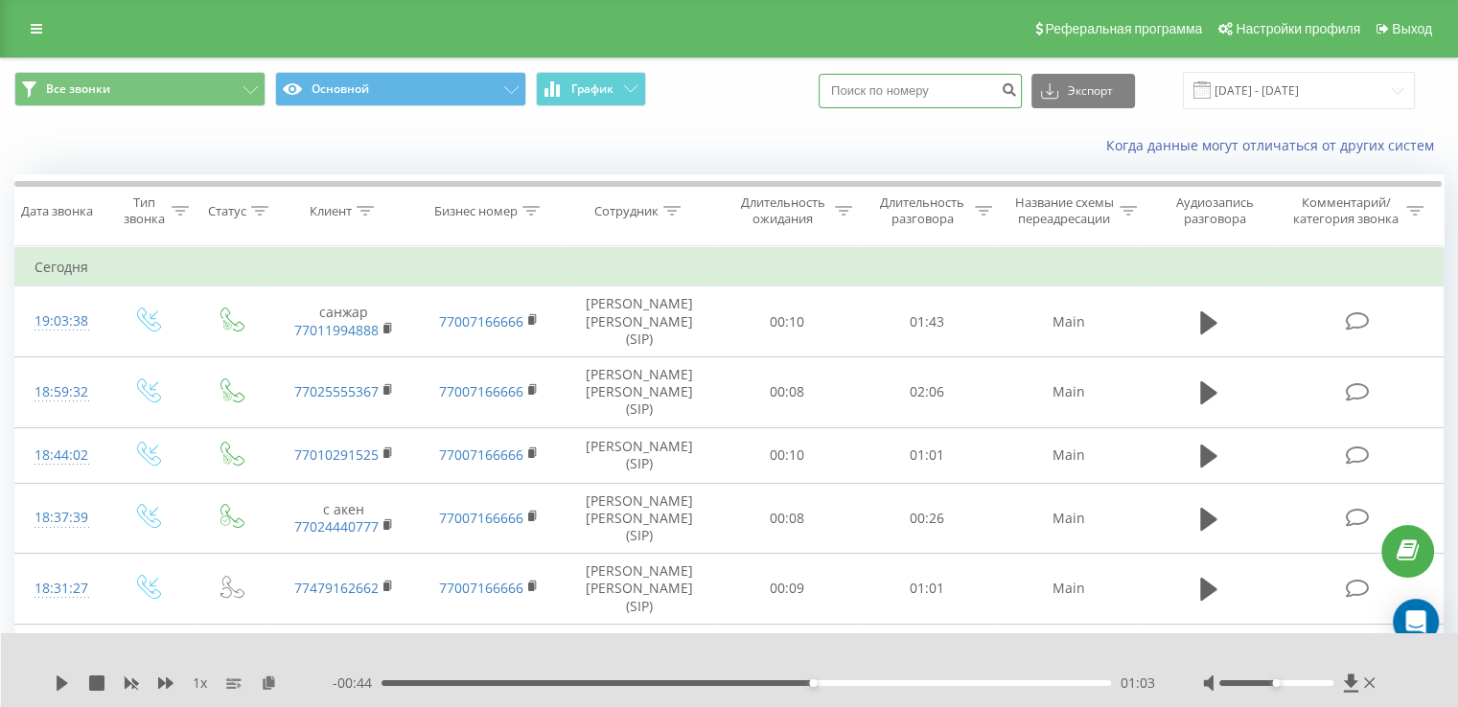
click at [911, 85] on input at bounding box center [920, 91] width 203 height 35
type input "8905"
click at [1017, 83] on icon "submit" at bounding box center [1009, 87] width 16 height 12
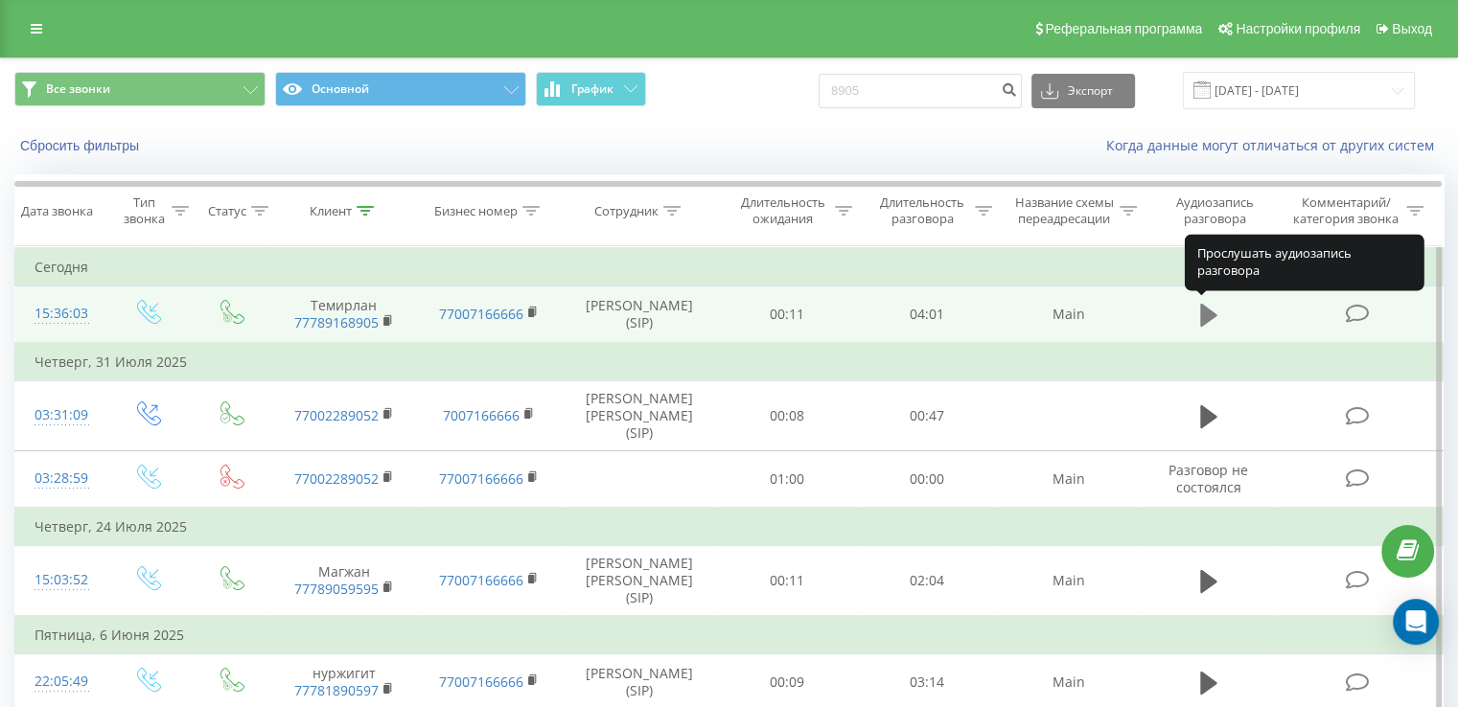
click at [1200, 309] on icon at bounding box center [1208, 315] width 17 height 23
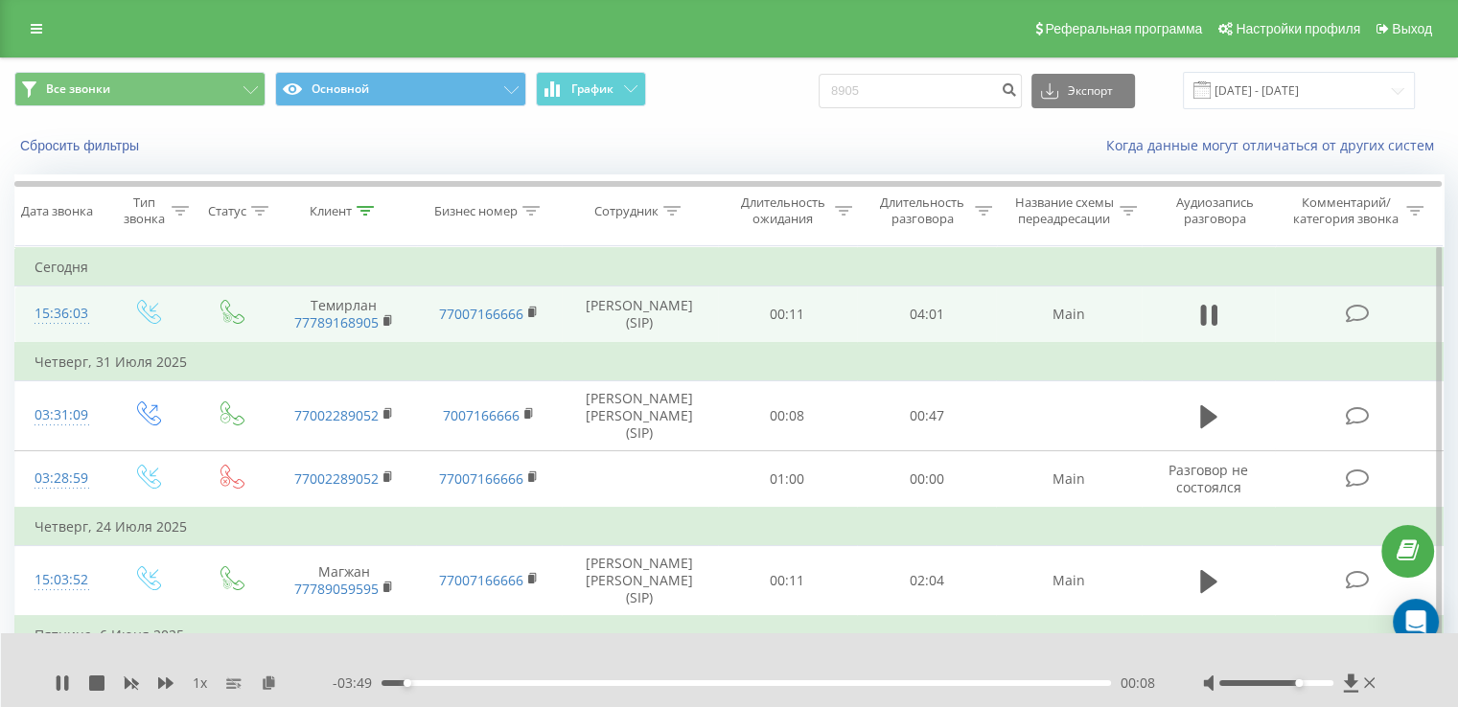
click at [1301, 684] on div at bounding box center [1276, 684] width 114 height 6
drag, startPoint x: 1312, startPoint y: 680, endPoint x: 1336, endPoint y: 672, distance: 25.2
click at [1336, 672] on div "1 x - 03:48 00:09 00:09" at bounding box center [730, 671] width 1458 height 74
click at [856, 684] on div "02:26" at bounding box center [747, 684] width 730 height 6
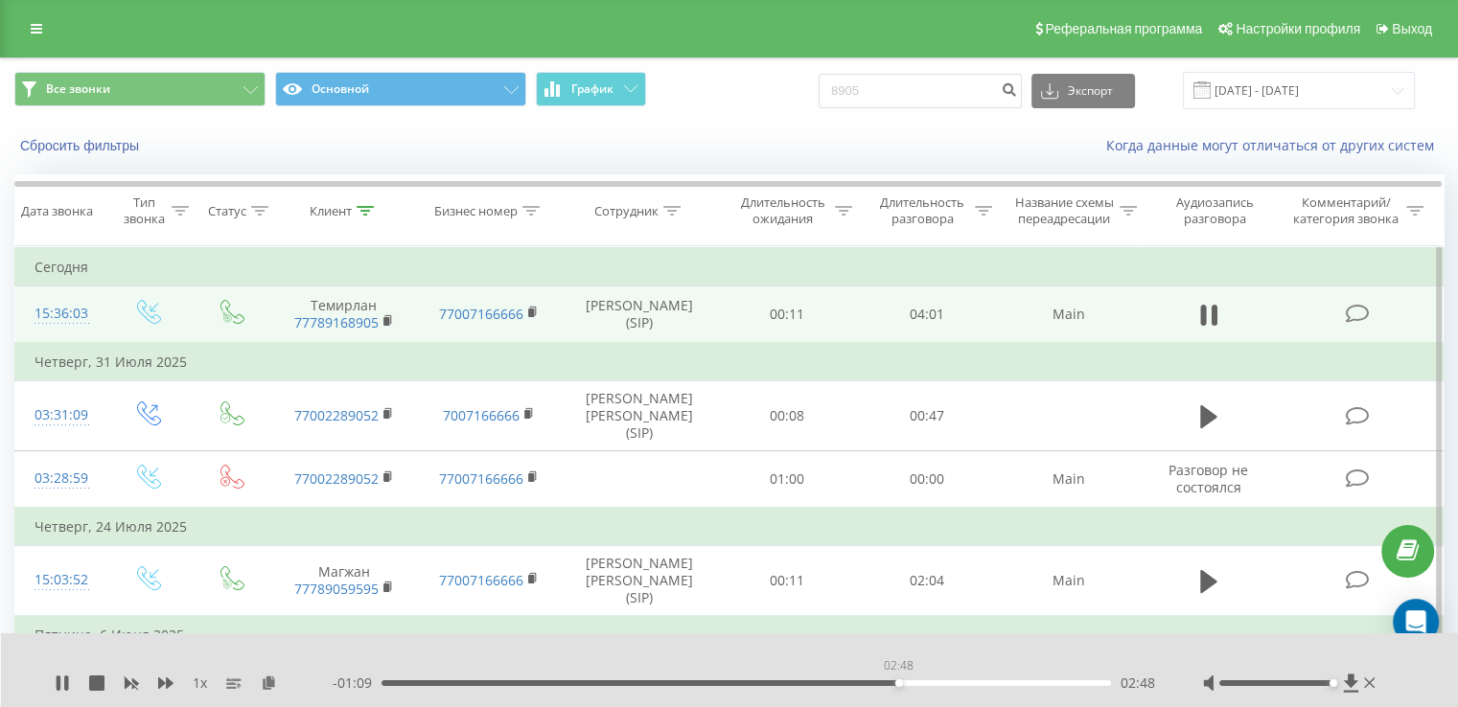
click at [898, 685] on div "02:48" at bounding box center [747, 684] width 730 height 6
click at [942, 677] on div "- 01:05 02:52 02:52" at bounding box center [744, 683] width 823 height 19
click at [948, 684] on div "02:52" at bounding box center [747, 684] width 730 height 6
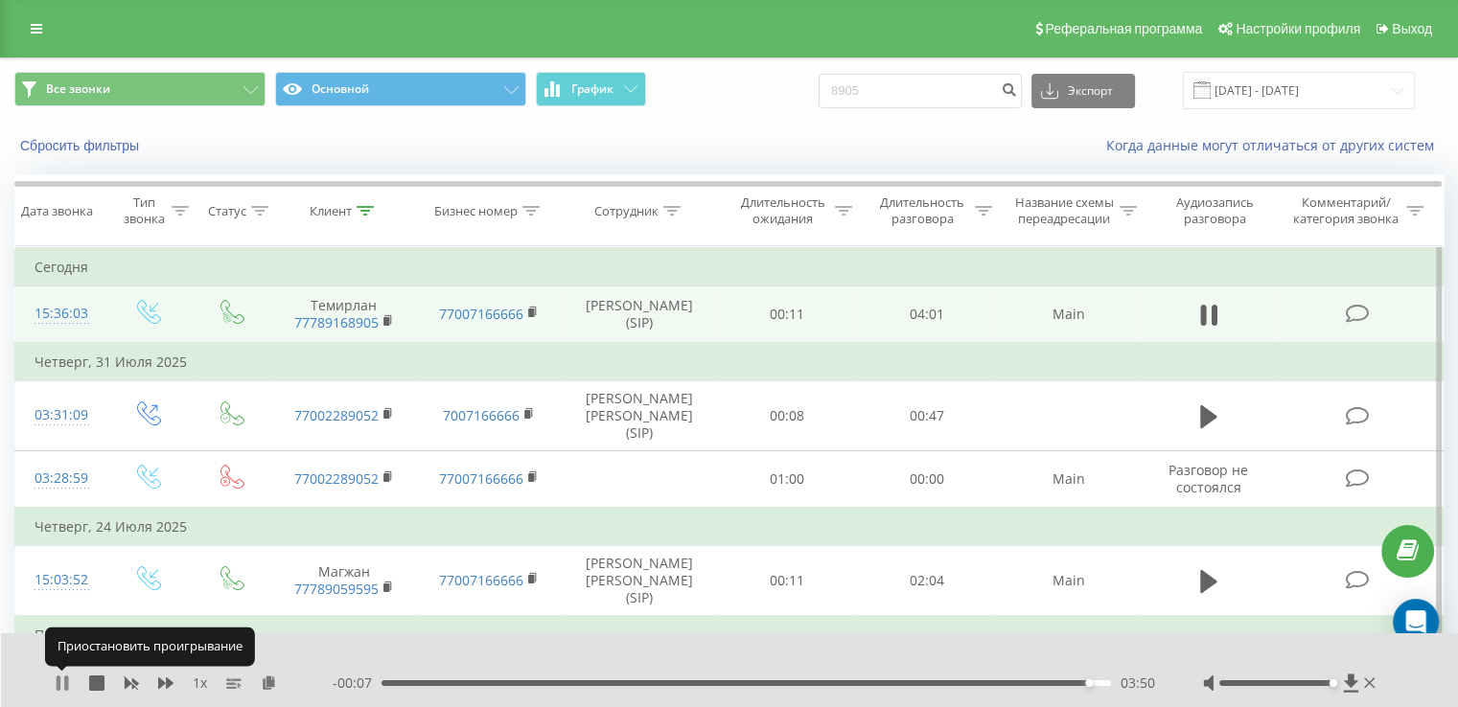
click at [58, 680] on icon at bounding box center [59, 683] width 4 height 15
click at [985, 684] on div "03:50" at bounding box center [747, 684] width 730 height 6
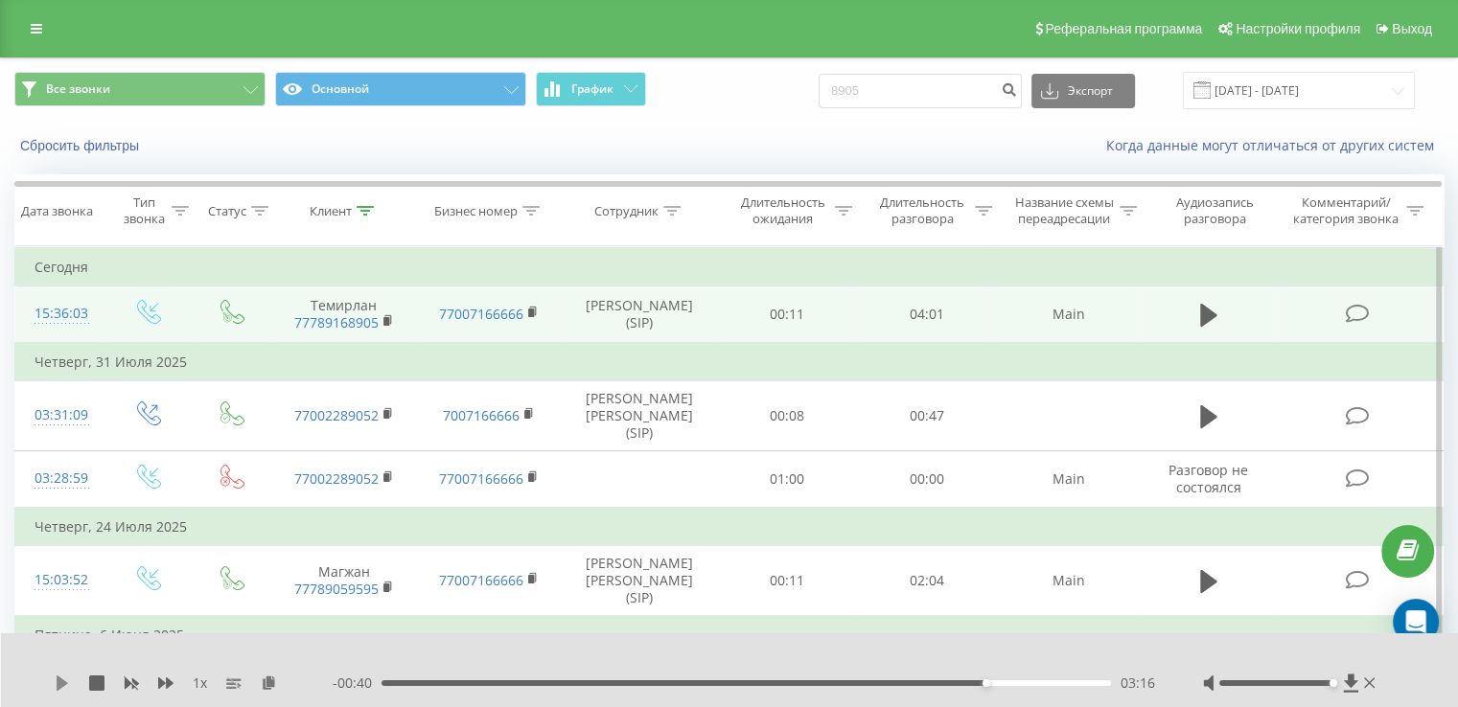
click at [63, 679] on icon at bounding box center [62, 683] width 15 height 15
